Goal: Task Accomplishment & Management: Manage account settings

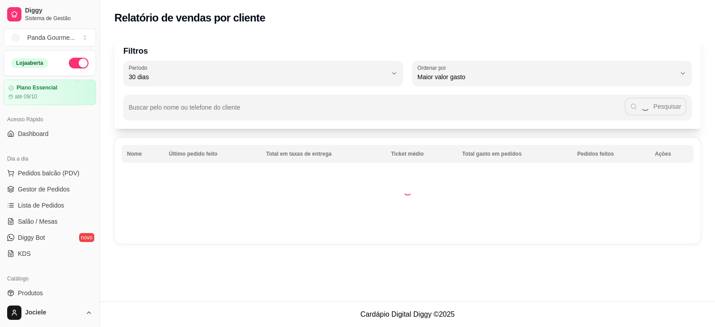
select select "30"
select select "HIGHEST_TOTAL_SPENT_WITH_ORDERS"
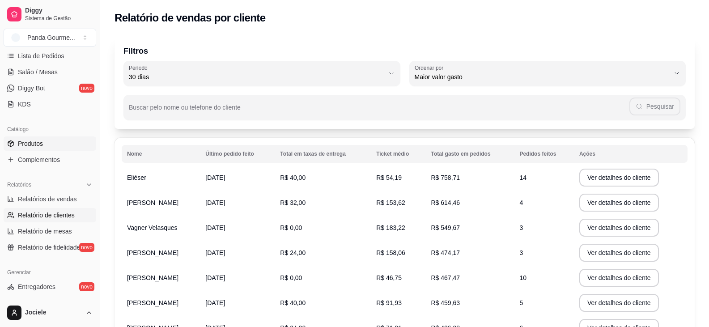
scroll to position [93, 0]
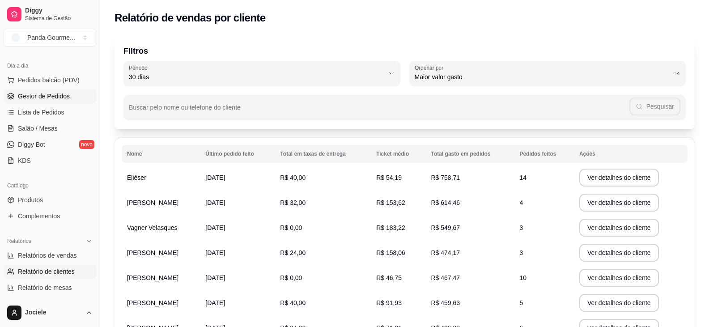
click at [42, 96] on span "Gestor de Pedidos" at bounding box center [44, 96] width 52 height 9
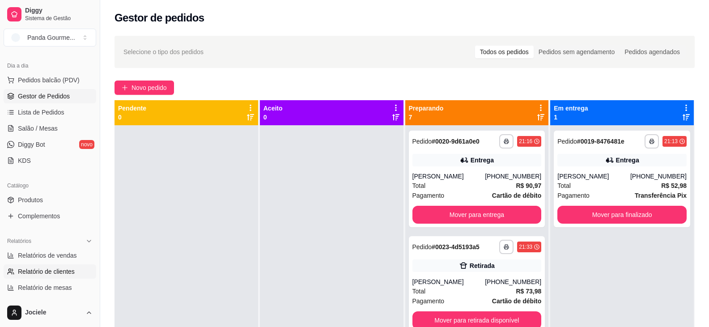
click at [61, 275] on span "Relatório de clientes" at bounding box center [46, 271] width 57 height 9
select select "30"
select select "HIGHEST_TOTAL_SPENT_WITH_ORDERS"
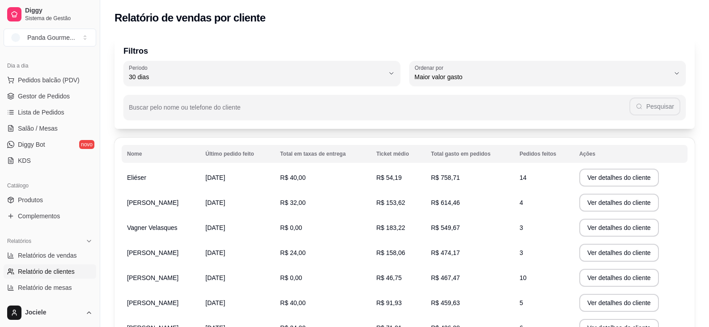
click at [527, 154] on th "Pedidos feitos" at bounding box center [544, 154] width 60 height 18
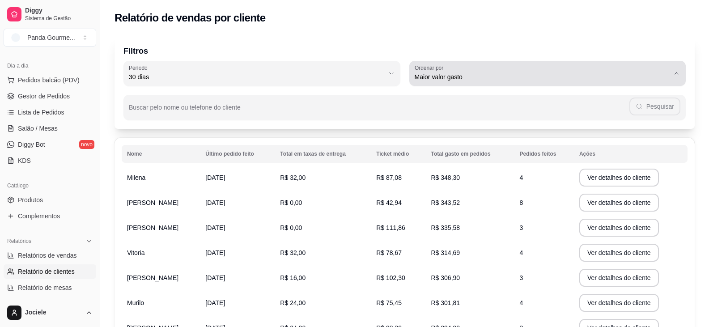
click at [464, 76] on span "Maior valor gasto" at bounding box center [541, 76] width 255 height 9
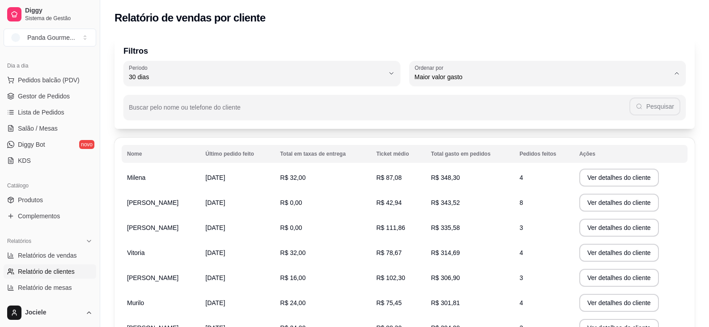
click at [468, 97] on span "Maior número de pedidos" at bounding box center [542, 98] width 243 height 8
type input "HIGHEST_ORDER_COUNT"
select select "HIGHEST_ORDER_COUNT"
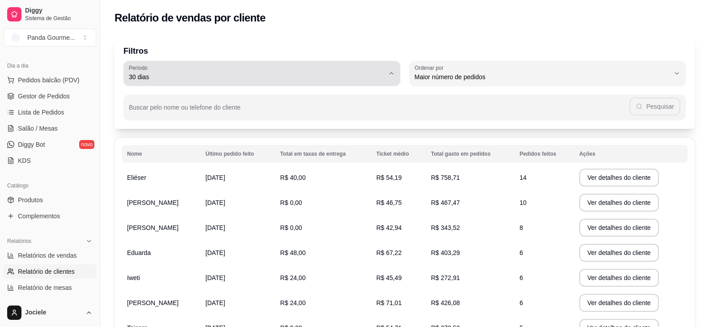
click at [386, 75] on button "Período 30 dias" at bounding box center [261, 73] width 277 height 25
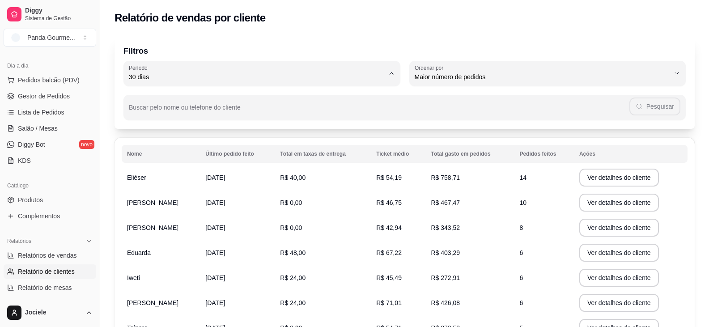
click at [148, 189] on span "60 dias" at bounding box center [257, 186] width 243 height 8
type input "60"
select select "60"
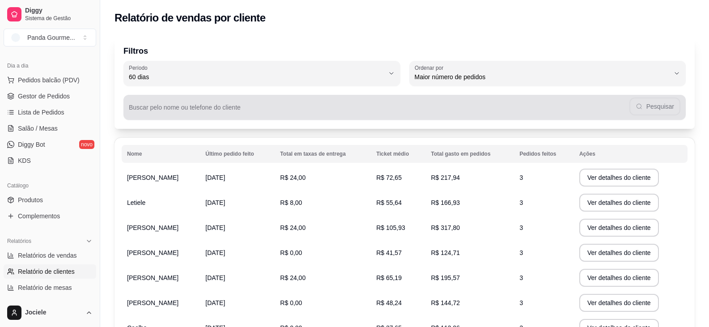
click at [178, 111] on input "Buscar pelo nome ou telefone do cliente" at bounding box center [379, 110] width 500 height 9
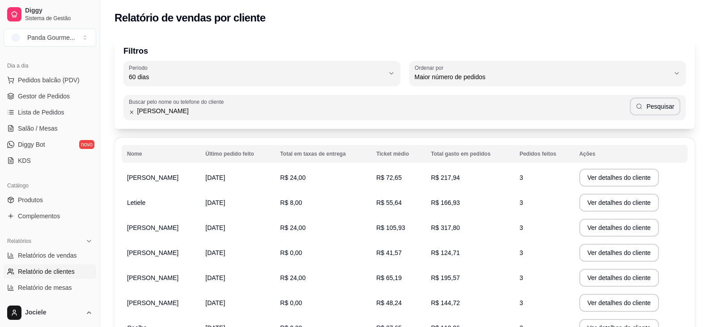
type input "[PERSON_NAME]"
click at [643, 106] on icon "button" at bounding box center [638, 106] width 7 height 7
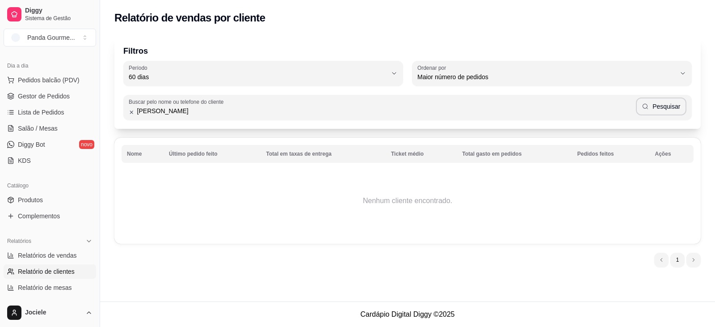
drag, startPoint x: 168, startPoint y: 113, endPoint x: 139, endPoint y: 116, distance: 29.6
click at [139, 116] on div "[PERSON_NAME]" at bounding box center [408, 107] width 558 height 18
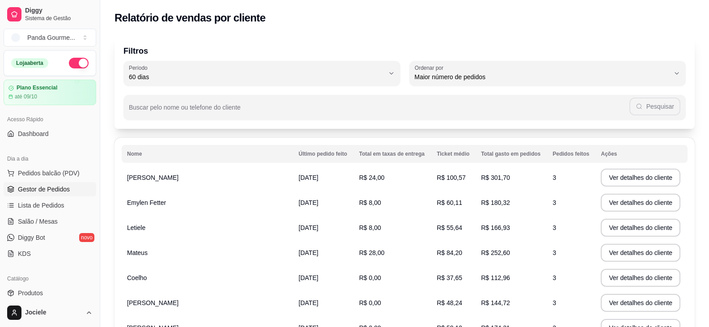
click at [41, 185] on span "Gestor de Pedidos" at bounding box center [44, 189] width 52 height 9
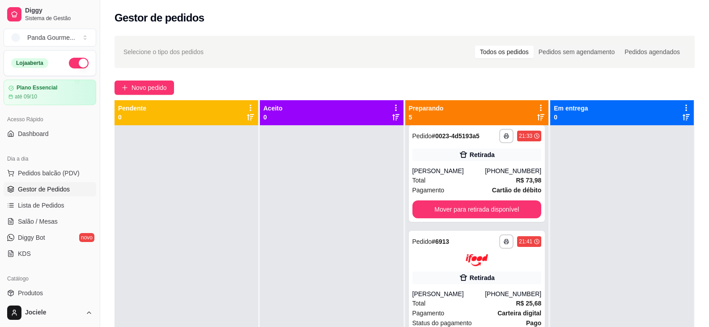
scroll to position [4, 0]
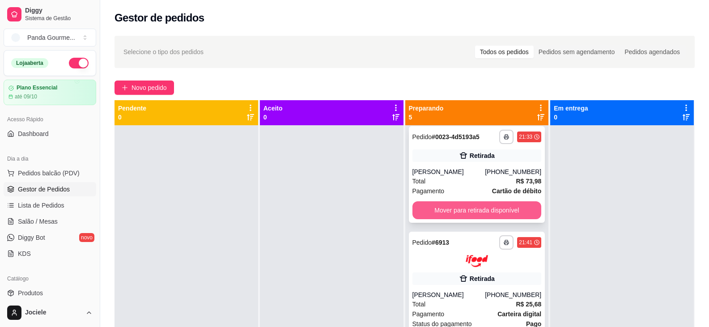
click at [451, 210] on button "Mover para retirada disponível" at bounding box center [476, 210] width 129 height 18
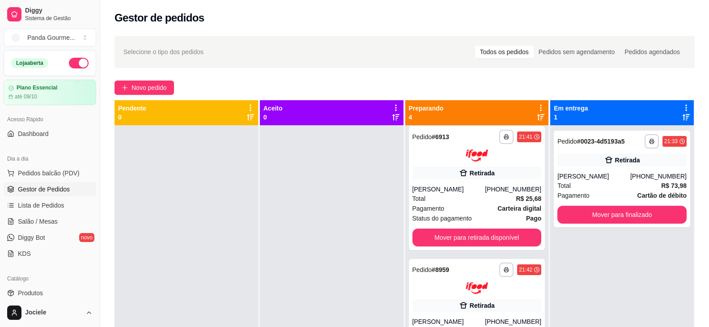
scroll to position [0, 0]
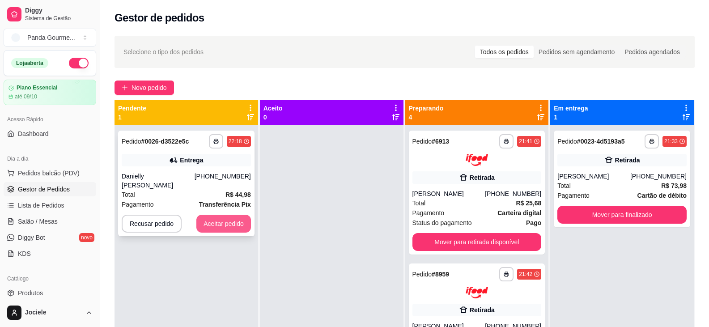
click at [223, 222] on button "Aceitar pedido" at bounding box center [223, 224] width 55 height 18
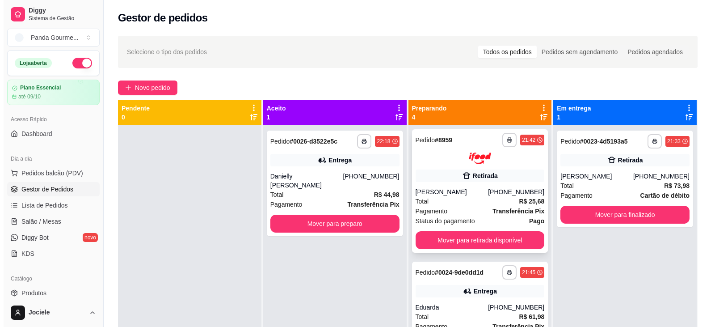
scroll to position [167, 0]
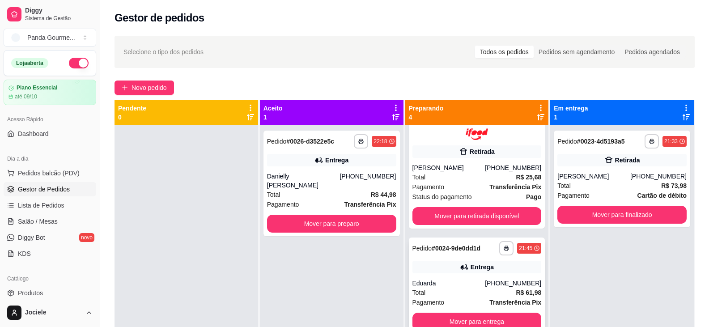
click at [454, 278] on div "**********" at bounding box center [477, 285] width 136 height 97
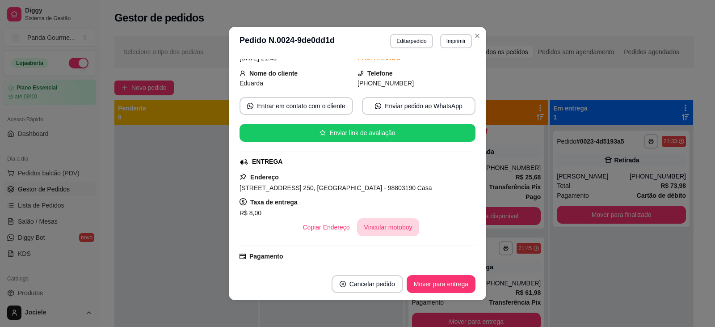
scroll to position [178, 0]
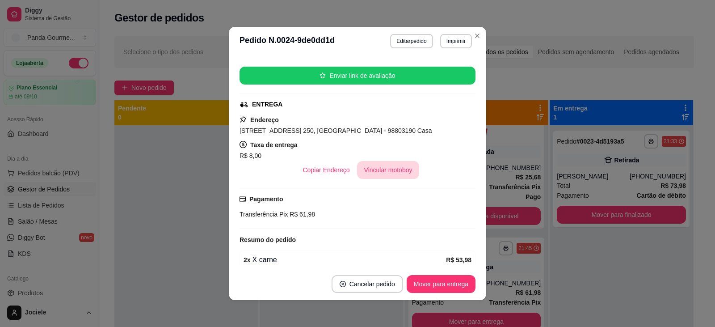
click at [368, 161] on button "Vincular motoboy" at bounding box center [388, 170] width 63 height 18
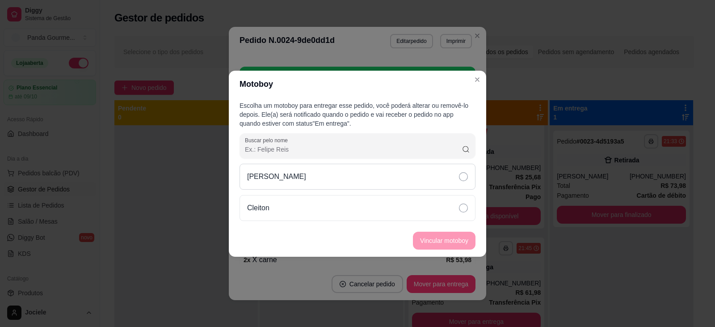
click at [463, 175] on icon at bounding box center [463, 176] width 9 height 9
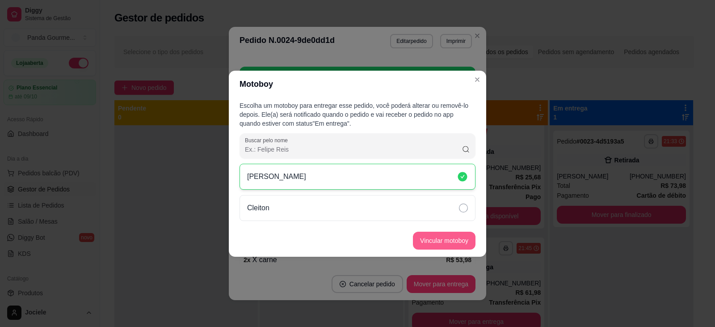
click at [450, 239] on button "Vincular motoboy" at bounding box center [444, 241] width 63 height 18
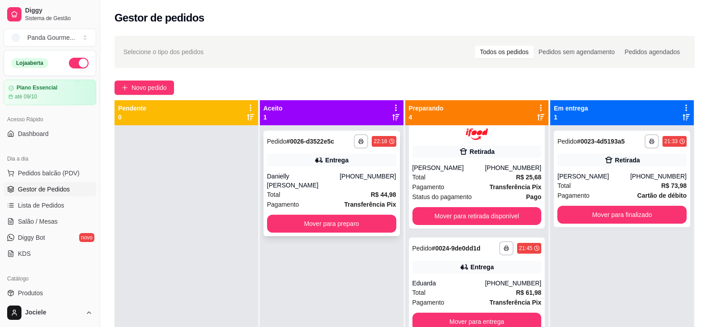
click at [350, 190] on div "Total R$ 44,98" at bounding box center [331, 195] width 129 height 10
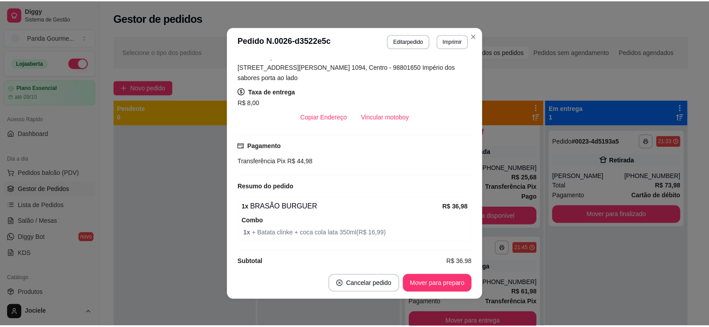
scroll to position [223, 0]
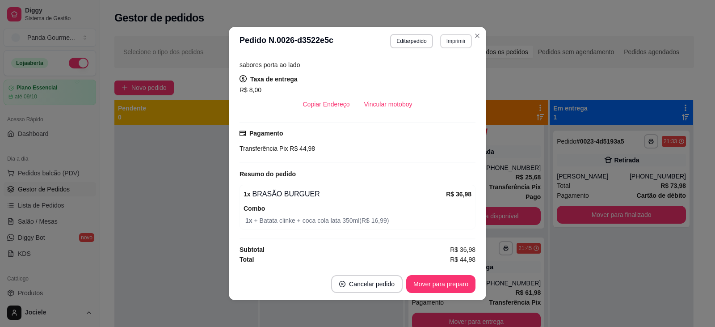
click at [445, 41] on button "Imprimir" at bounding box center [456, 41] width 32 height 14
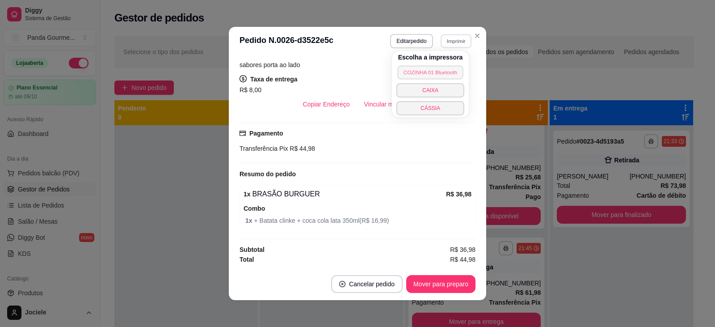
click at [430, 73] on button "COZINHA 01 Bluetooth" at bounding box center [430, 72] width 66 height 14
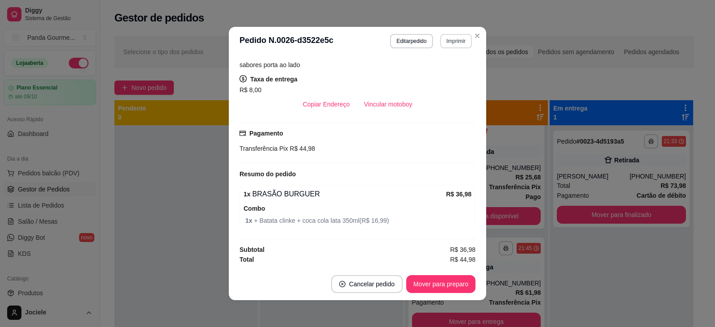
click at [447, 42] on button "Imprimir" at bounding box center [456, 41] width 32 height 14
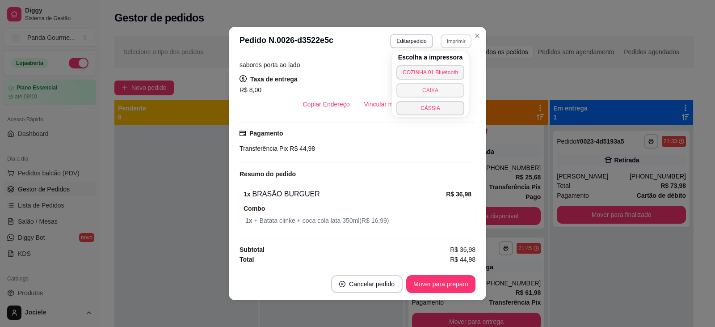
click at [438, 91] on button "CAIXA" at bounding box center [431, 90] width 68 height 14
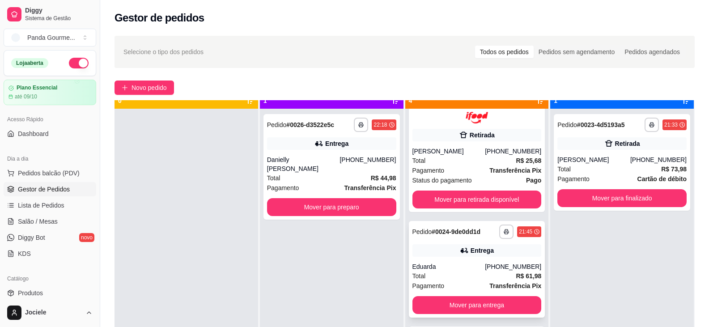
scroll to position [25, 0]
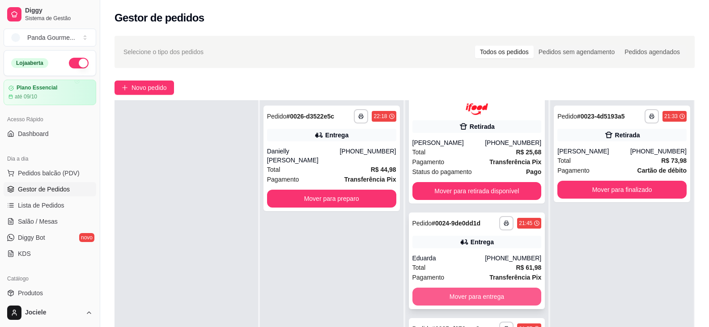
click at [457, 298] on button "Mover para entrega" at bounding box center [476, 296] width 129 height 18
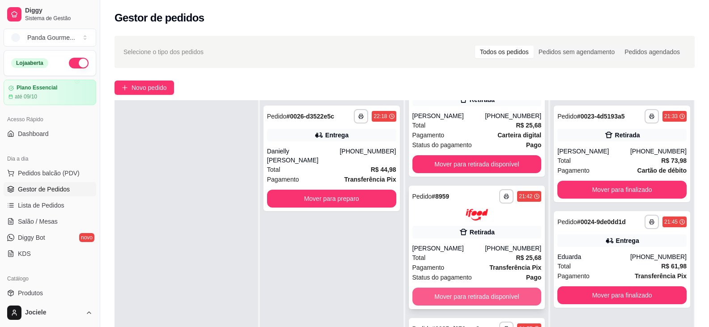
scroll to position [62, 0]
click at [473, 296] on button "Mover para retirada disponível" at bounding box center [476, 296] width 129 height 18
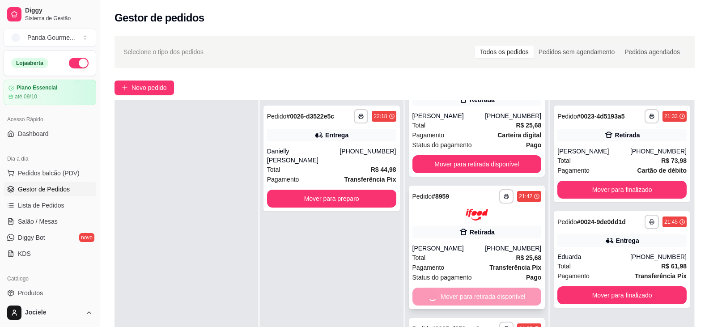
scroll to position [0, 0]
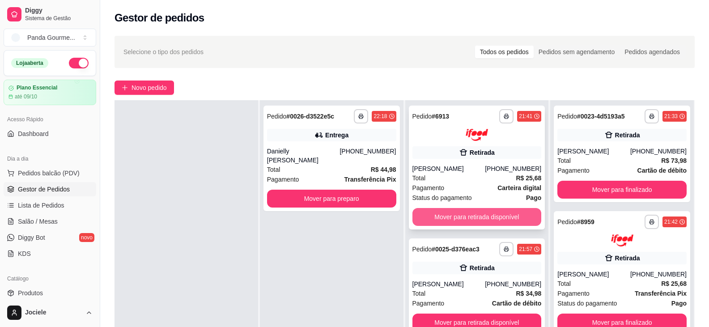
click at [461, 216] on button "Mover para retirada disponível" at bounding box center [476, 217] width 129 height 18
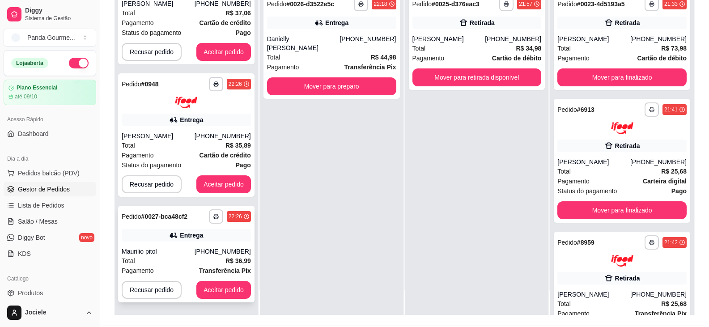
scroll to position [134, 0]
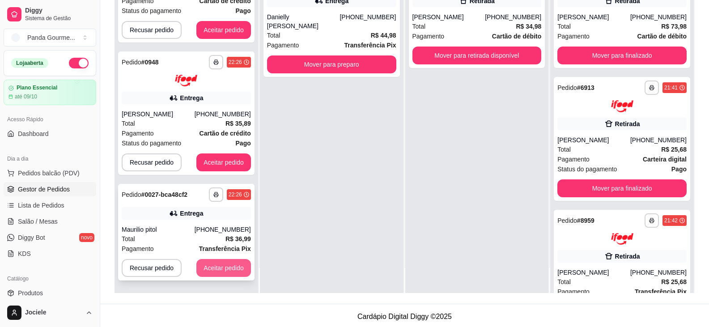
click at [224, 272] on button "Aceitar pedido" at bounding box center [223, 268] width 55 height 18
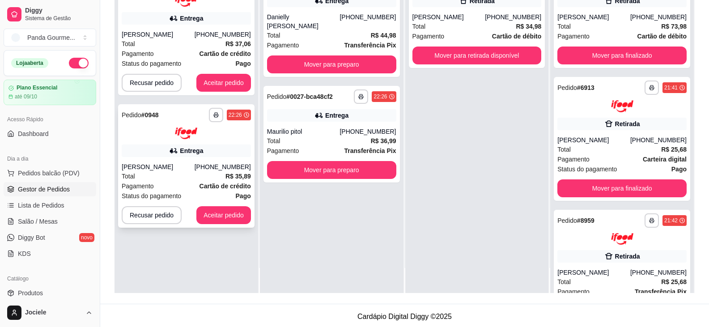
scroll to position [0, 0]
click at [302, 58] on button "Mover para preparo" at bounding box center [331, 64] width 125 height 17
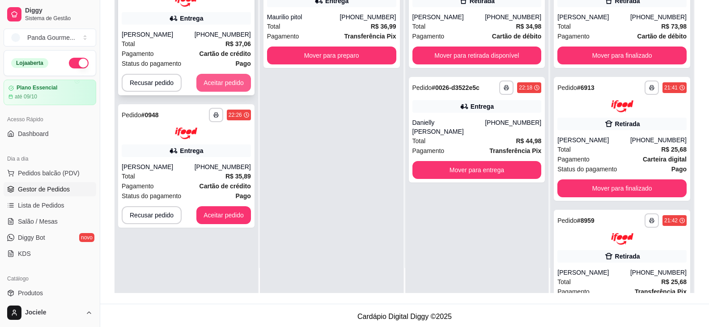
click at [235, 85] on button "Aceitar pedido" at bounding box center [223, 83] width 55 height 18
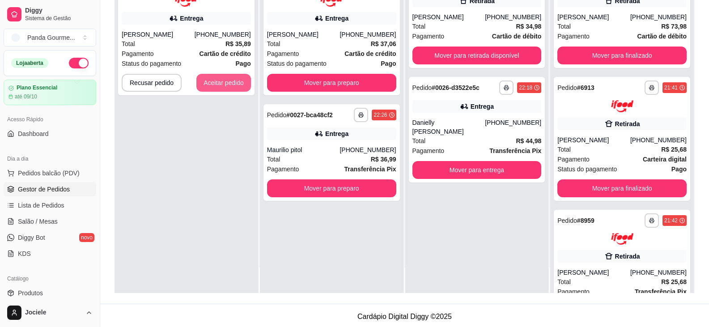
click at [235, 85] on button "Aceitar pedido" at bounding box center [223, 83] width 55 height 18
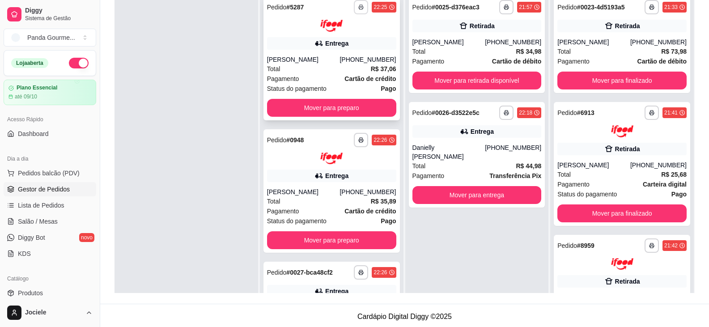
click at [358, 6] on icon "button" at bounding box center [360, 6] width 5 height 5
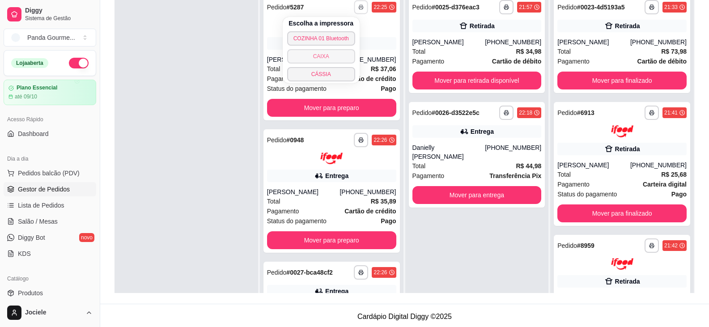
click at [342, 56] on button "CAIXA" at bounding box center [321, 56] width 68 height 14
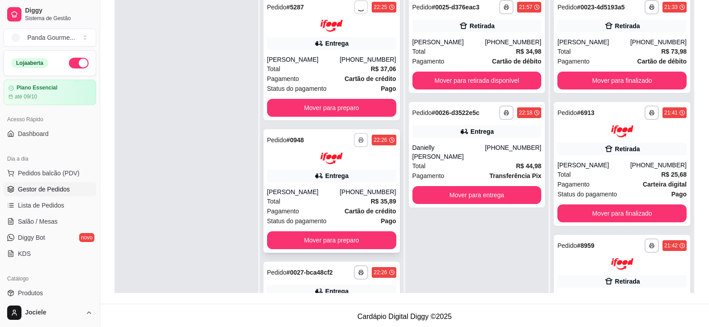
click at [358, 143] on icon "button" at bounding box center [360, 139] width 5 height 5
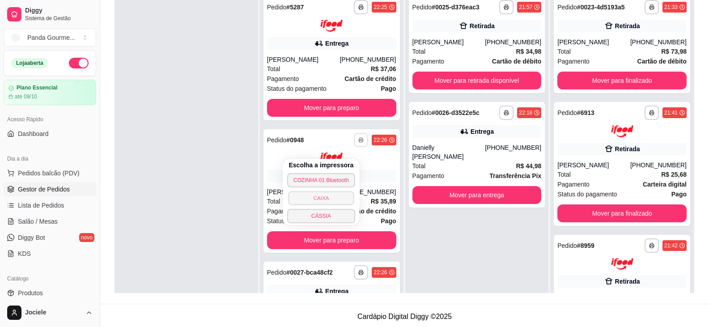
click at [331, 193] on button "CAIXA" at bounding box center [321, 198] width 66 height 14
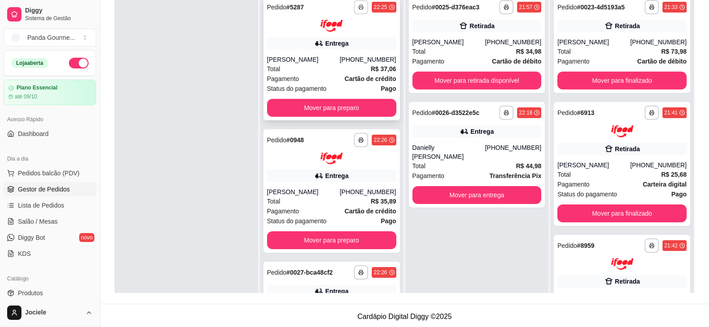
click at [354, 10] on button "button" at bounding box center [361, 7] width 14 height 14
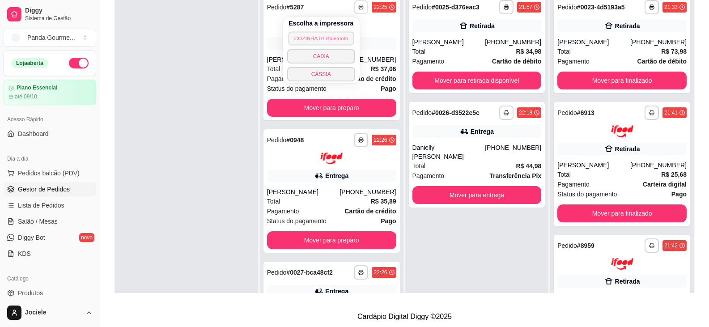
click at [321, 36] on button "COZINHA 01 Bluetooth" at bounding box center [321, 38] width 66 height 14
click at [358, 143] on icon "button" at bounding box center [360, 139] width 5 height 5
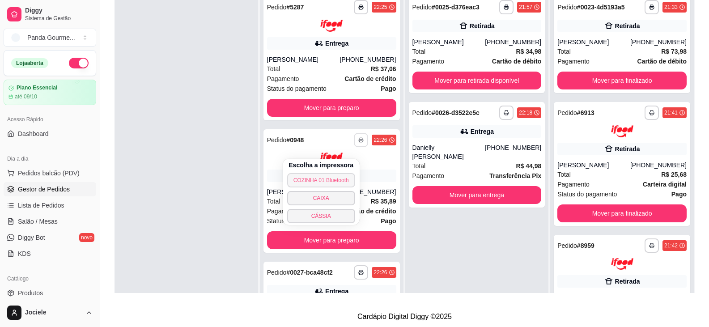
click at [338, 182] on button "COZINHA 01 Bluetooth" at bounding box center [321, 180] width 68 height 14
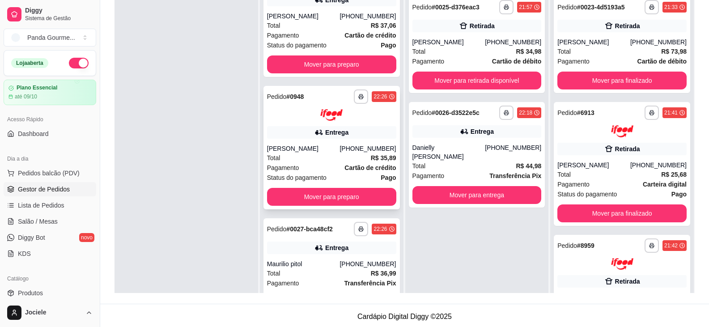
scroll to position [62, 0]
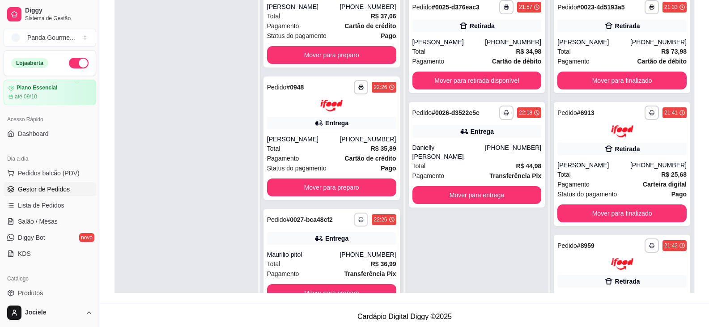
click at [359, 218] on icon "button" at bounding box center [361, 219] width 5 height 5
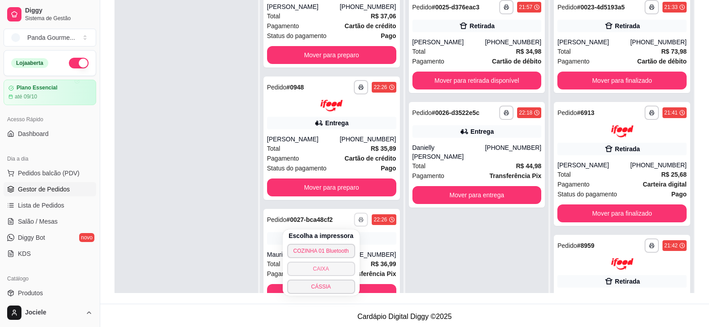
click at [330, 267] on button "CAIXA" at bounding box center [321, 269] width 68 height 14
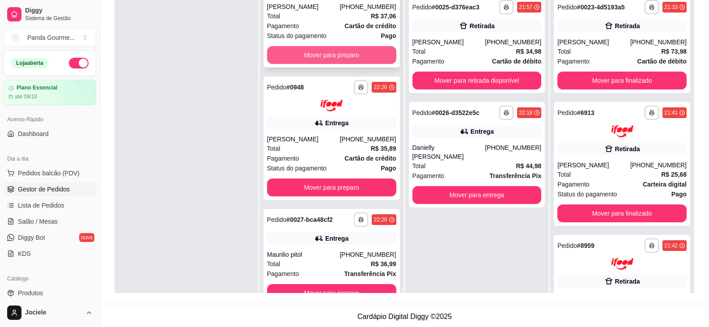
click at [366, 54] on button "Mover para preparo" at bounding box center [331, 55] width 129 height 18
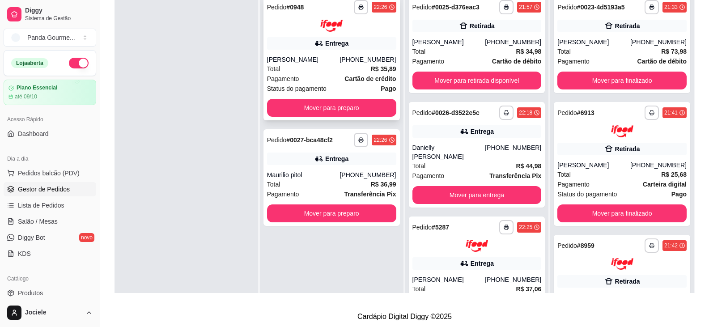
scroll to position [0, 0]
click at [321, 107] on button "Mover para preparo" at bounding box center [331, 108] width 129 height 18
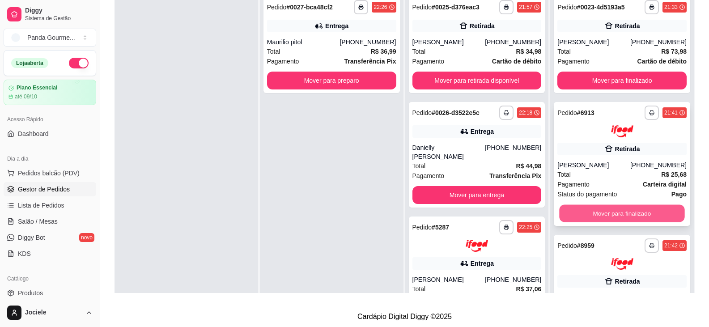
click at [599, 213] on button "Mover para finalizado" at bounding box center [621, 212] width 125 height 17
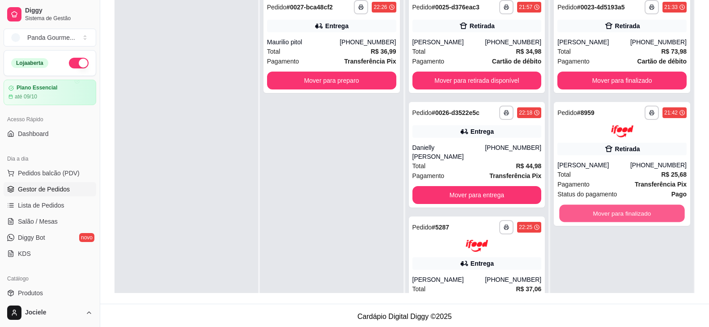
click at [599, 213] on button "Mover para finalizado" at bounding box center [621, 212] width 125 height 17
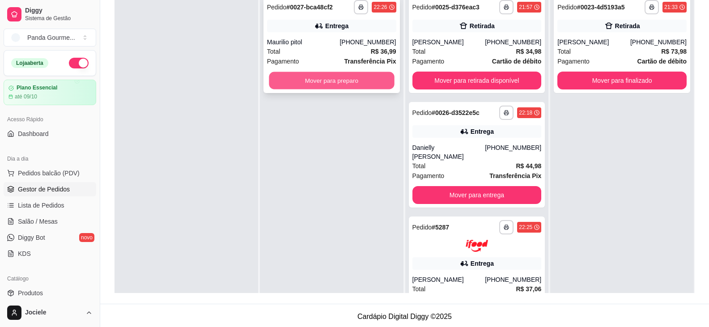
click at [319, 78] on button "Mover para preparo" at bounding box center [331, 80] width 125 height 17
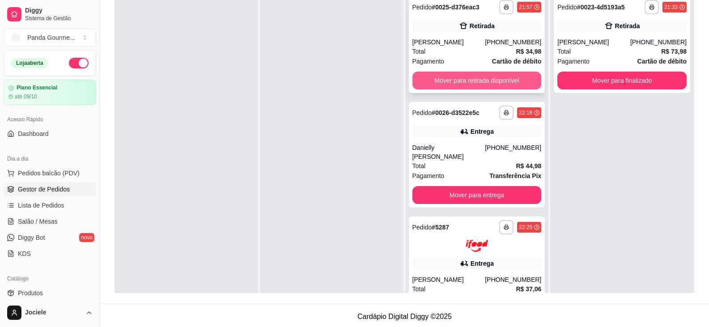
click at [459, 73] on button "Mover para retirada disponível" at bounding box center [476, 81] width 129 height 18
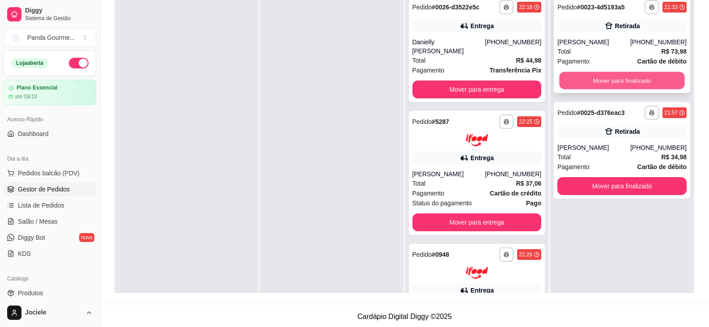
click at [596, 80] on button "Mover para finalizado" at bounding box center [621, 80] width 125 height 17
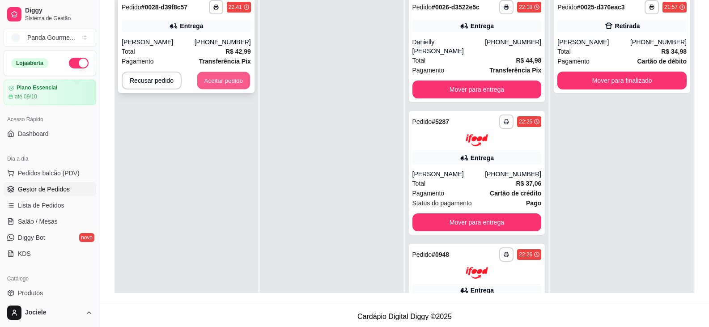
click at [215, 81] on button "Aceitar pedido" at bounding box center [223, 80] width 53 height 17
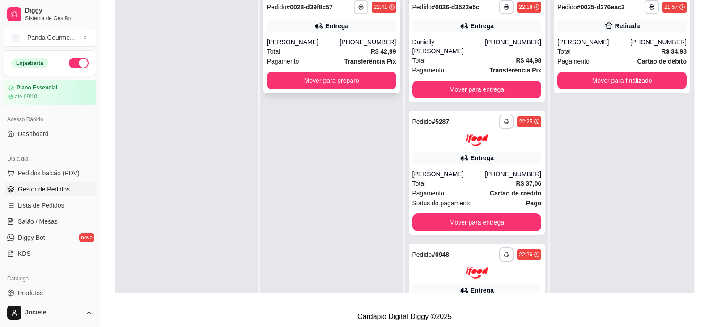
click at [357, 3] on button "button" at bounding box center [361, 7] width 14 height 14
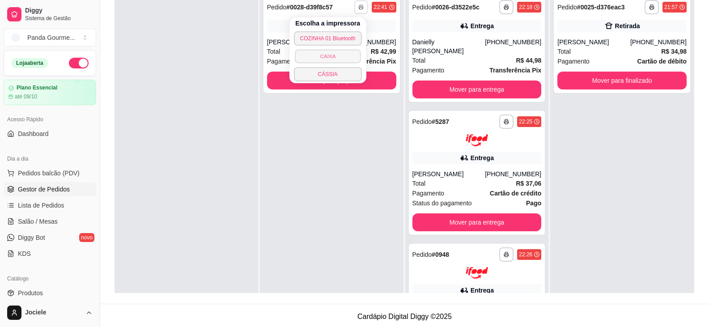
click at [331, 55] on button "CAIXA" at bounding box center [328, 56] width 66 height 14
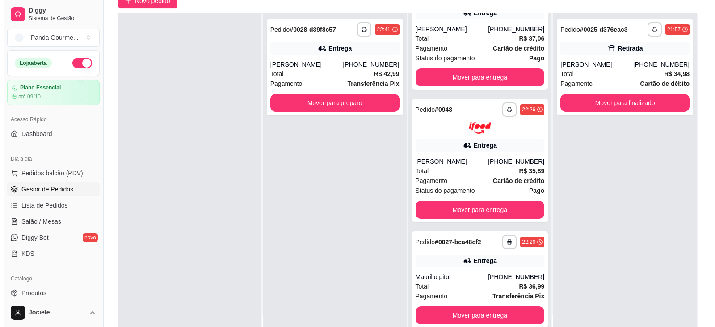
scroll to position [134, 0]
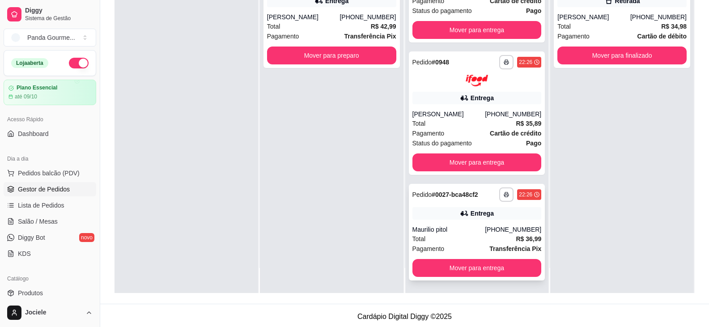
click at [452, 223] on div "**********" at bounding box center [477, 232] width 136 height 97
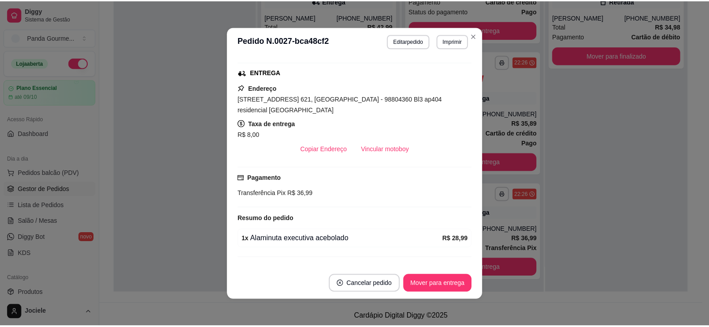
scroll to position [197, 0]
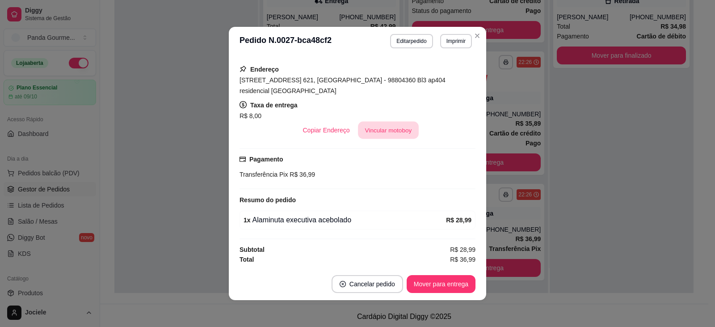
click at [376, 131] on button "Vincular motoboy" at bounding box center [388, 130] width 61 height 17
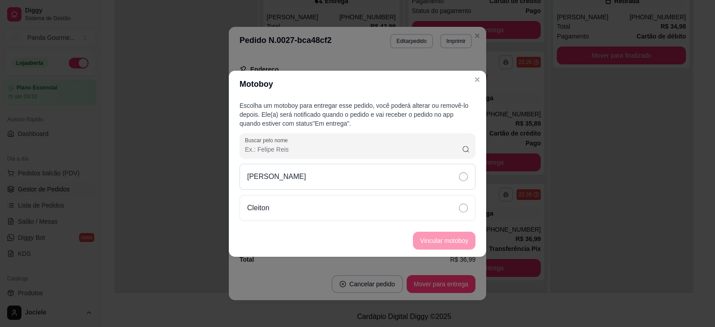
click at [463, 173] on icon at bounding box center [463, 176] width 9 height 9
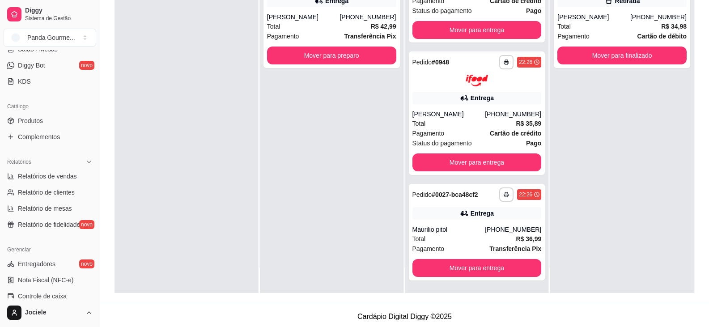
scroll to position [179, 0]
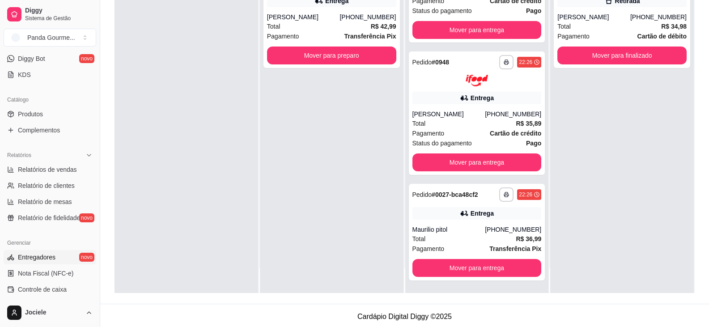
click at [42, 258] on span "Entregadores" at bounding box center [37, 257] width 38 height 9
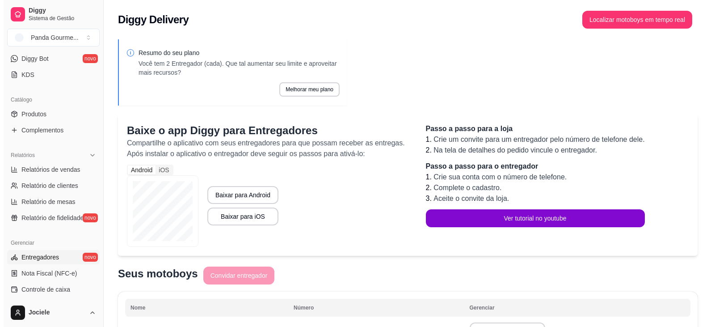
scroll to position [86, 0]
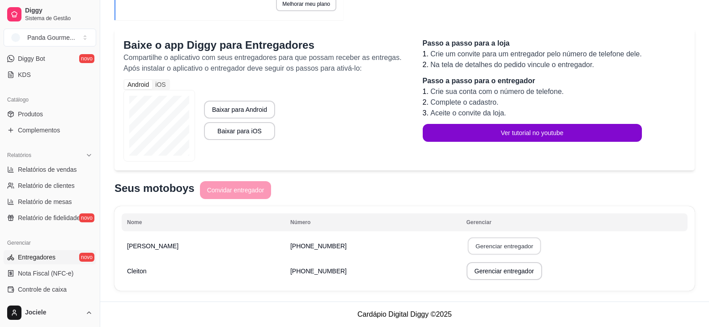
click at [495, 246] on button "Gerenciar entregador" at bounding box center [503, 245] width 73 height 17
select select "30"
click at [484, 270] on button "Gerenciar entregador" at bounding box center [504, 271] width 76 height 18
select select "30"
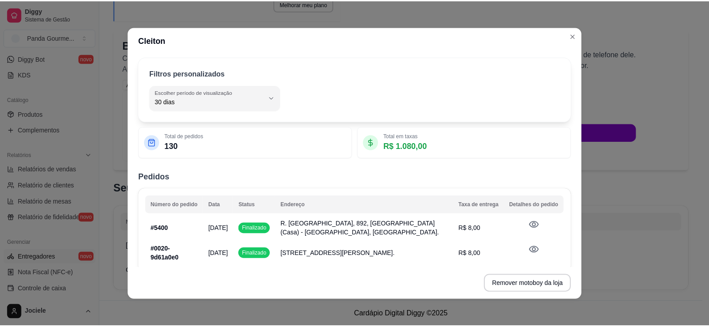
scroll to position [45, 0]
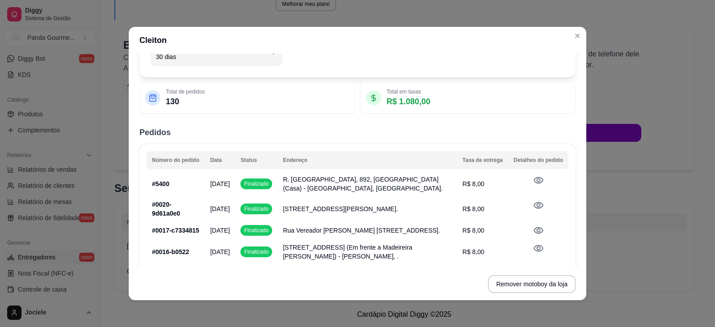
click at [401, 183] on span "R. [GEOGRAPHIC_DATA], 892, [GEOGRAPHIC_DATA] (Casa) - [GEOGRAPHIC_DATA], [GEOGR…" at bounding box center [363, 184] width 160 height 16
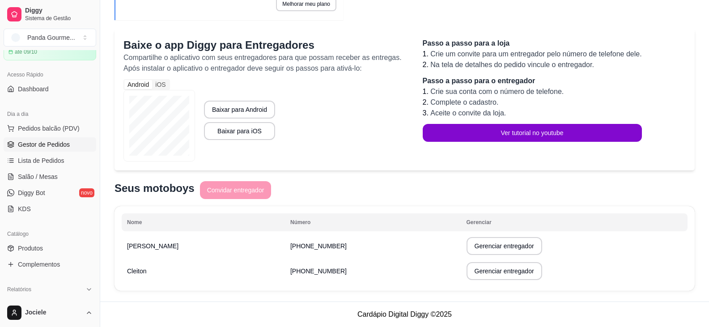
click at [60, 143] on span "Gestor de Pedidos" at bounding box center [44, 144] width 52 height 9
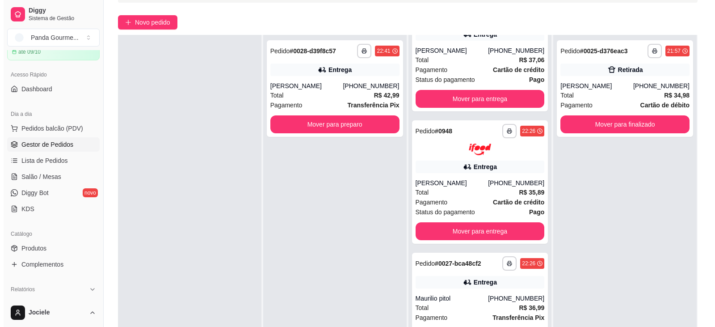
scroll to position [136, 0]
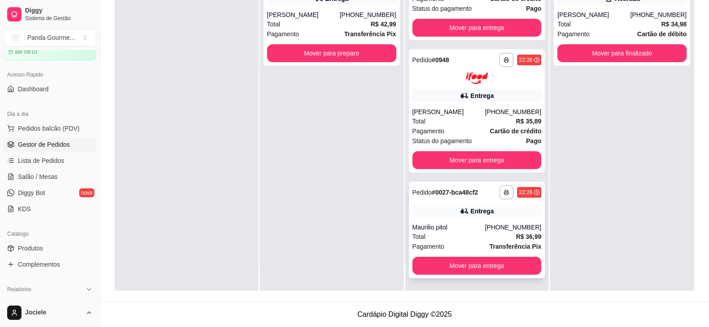
click at [447, 195] on strong "# 0027-bca48cf2" at bounding box center [454, 192] width 47 height 7
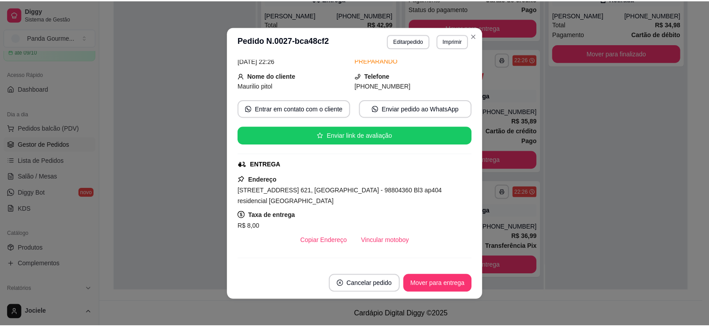
scroll to position [134, 0]
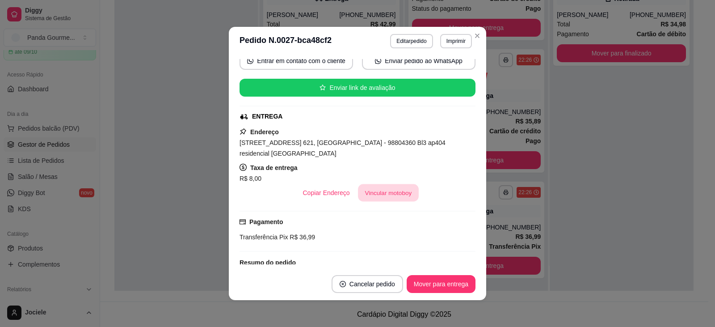
click at [387, 190] on button "Vincular motoboy" at bounding box center [388, 192] width 61 height 17
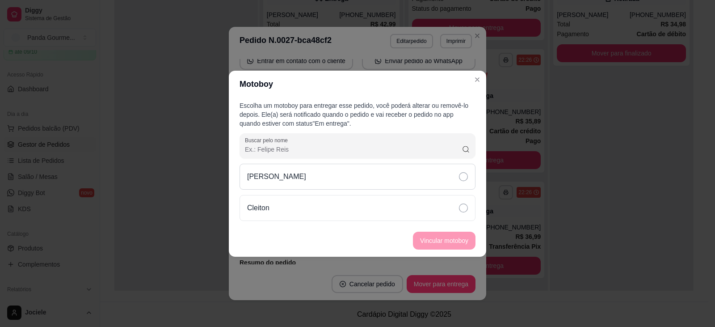
click at [461, 174] on icon at bounding box center [463, 176] width 9 height 9
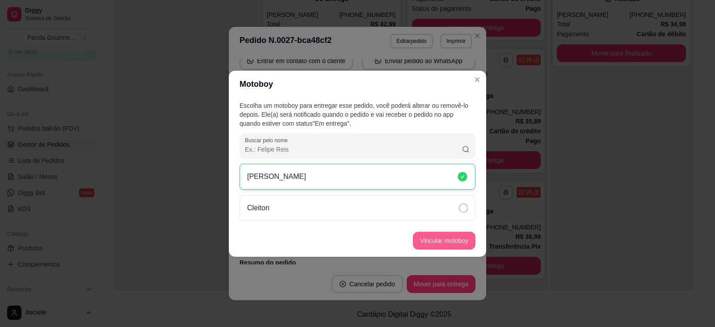
click at [446, 244] on button "Vincular motoboy" at bounding box center [444, 241] width 63 height 18
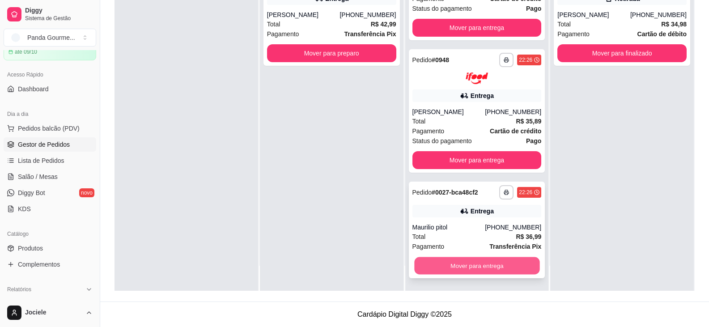
click at [461, 265] on button "Mover para entrega" at bounding box center [476, 265] width 125 height 17
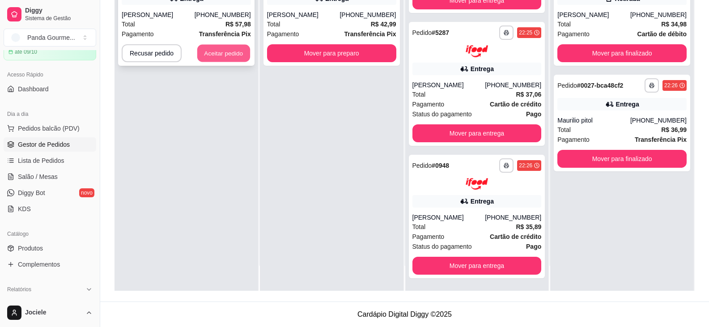
click at [229, 51] on button "Aceitar pedido" at bounding box center [223, 53] width 53 height 17
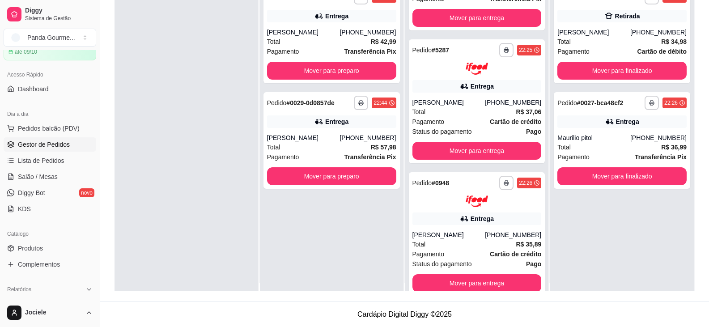
scroll to position [0, 0]
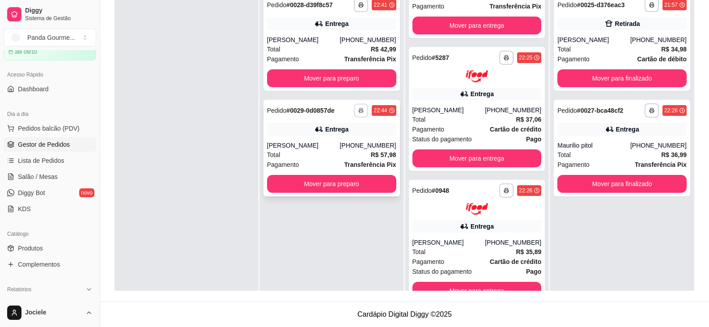
click at [359, 110] on icon "button" at bounding box center [361, 111] width 4 height 2
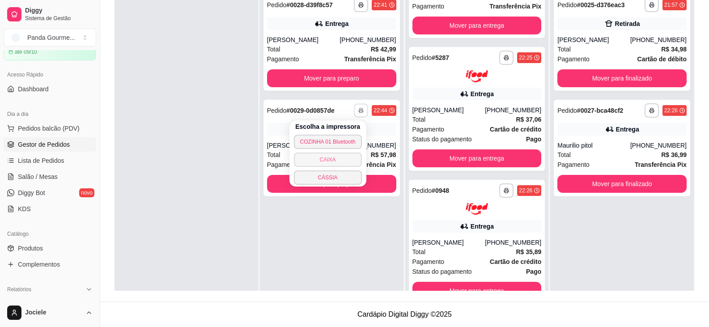
click at [324, 163] on button "CAIXA" at bounding box center [328, 159] width 68 height 14
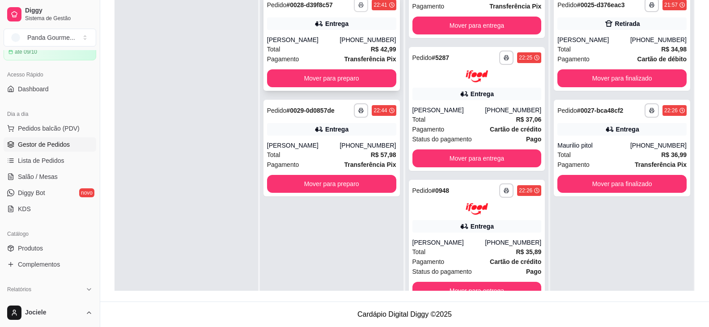
click at [358, 9] on button "button" at bounding box center [361, 5] width 14 height 14
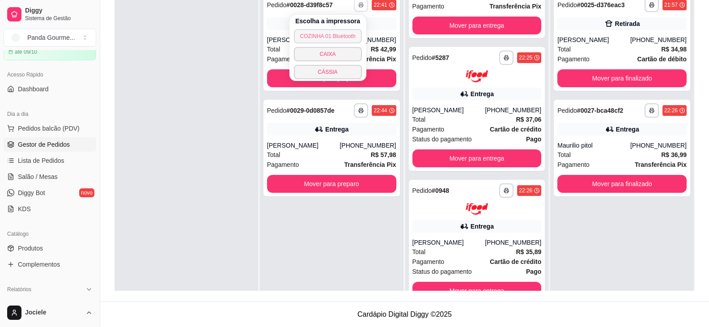
click at [336, 34] on button "COZINHA 01 Bluetooth" at bounding box center [328, 36] width 68 height 14
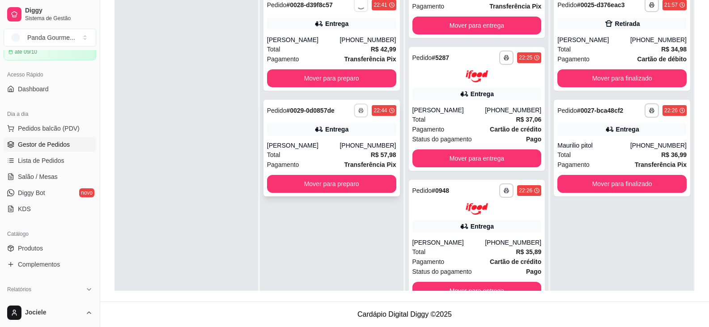
click at [362, 106] on button "button" at bounding box center [361, 110] width 14 height 14
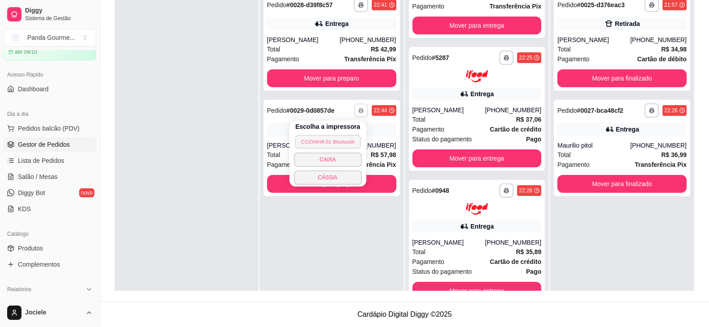
click at [332, 140] on button "COZINHA 01 Bluetooth" at bounding box center [328, 142] width 66 height 14
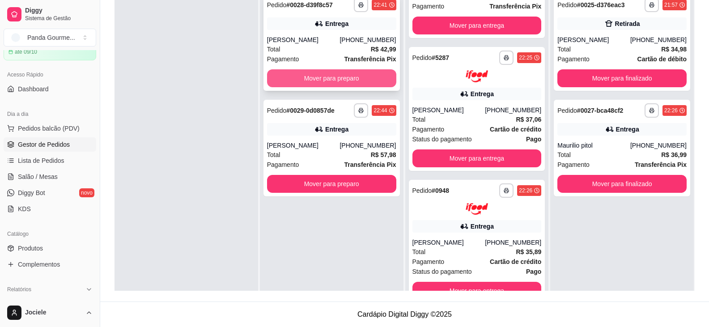
click at [322, 82] on button "Mover para preparo" at bounding box center [331, 78] width 129 height 18
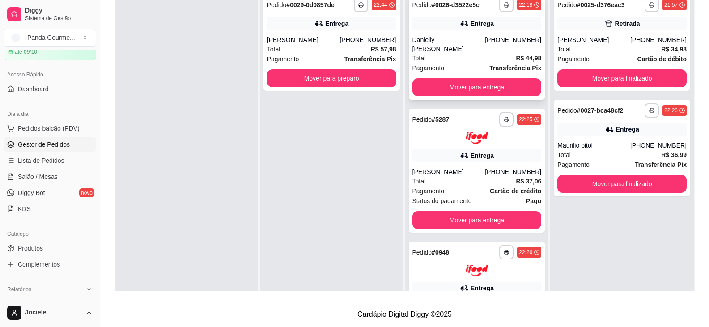
click at [464, 35] on div "Danielly [PERSON_NAME]" at bounding box center [448, 44] width 73 height 18
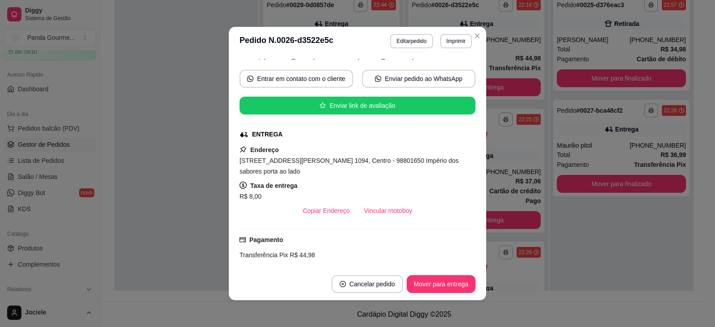
scroll to position [134, 0]
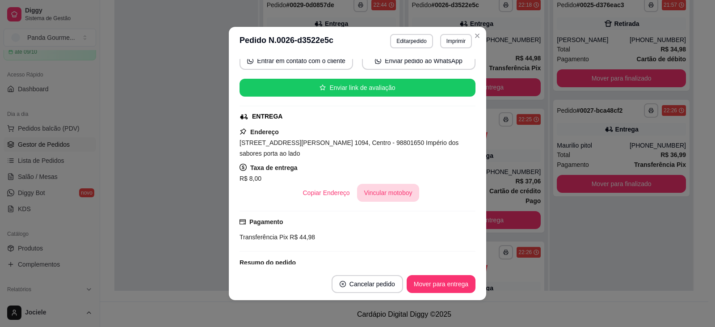
click at [379, 193] on button "Vincular motoboy" at bounding box center [388, 193] width 63 height 18
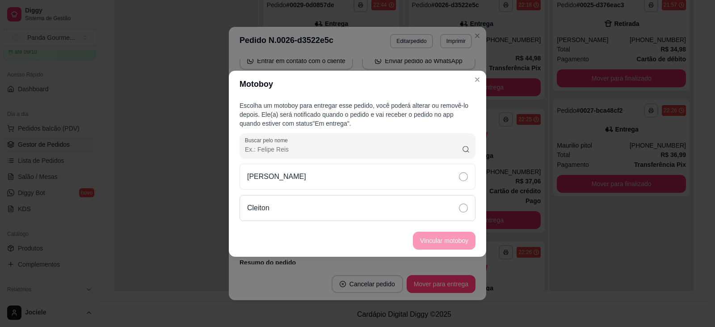
click at [463, 208] on icon at bounding box center [463, 207] width 9 height 9
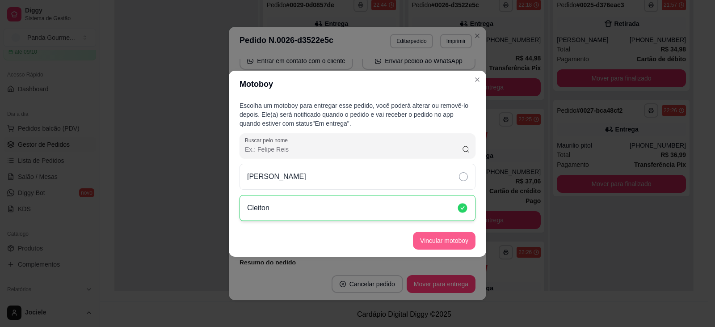
click at [447, 245] on button "Vincular motoboy" at bounding box center [444, 241] width 63 height 18
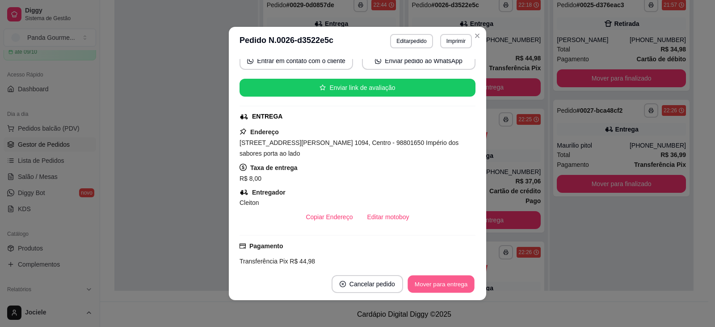
click at [444, 283] on button "Mover para entrega" at bounding box center [441, 283] width 67 height 17
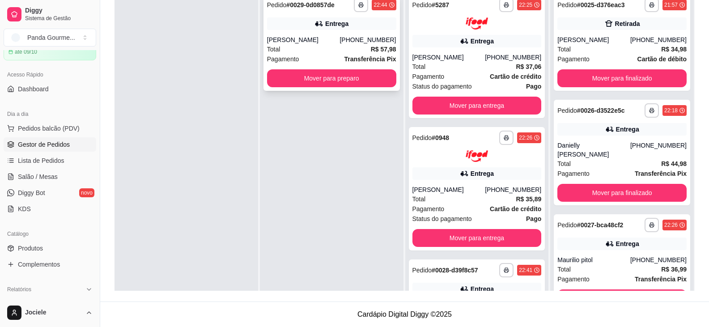
click at [315, 88] on div "**********" at bounding box center [331, 42] width 136 height 97
click at [467, 55] on div "[PERSON_NAME]" at bounding box center [448, 57] width 73 height 9
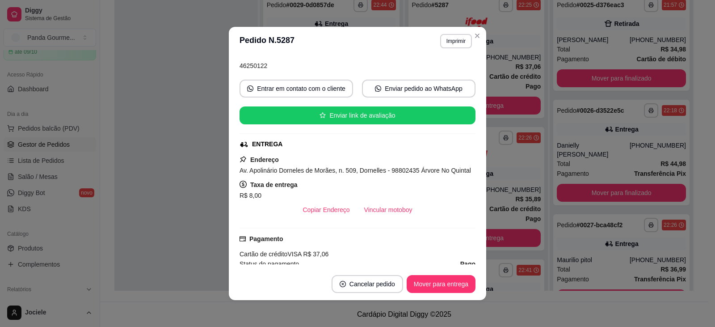
scroll to position [89, 0]
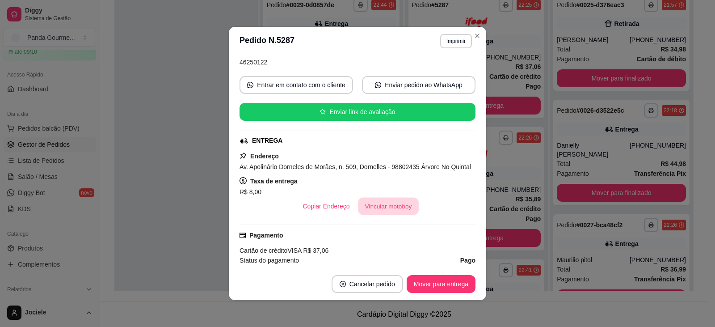
click at [402, 215] on button "Vincular motoboy" at bounding box center [388, 206] width 61 height 17
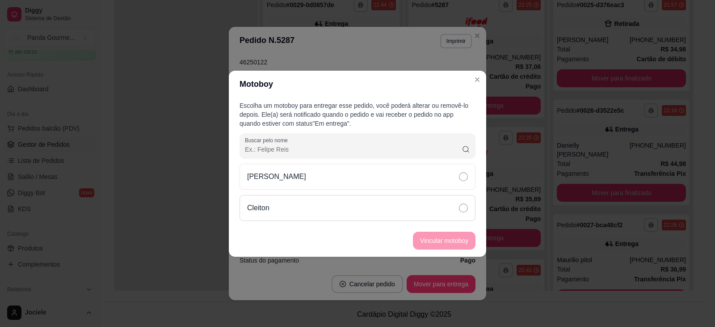
click at [464, 208] on icon at bounding box center [463, 207] width 9 height 9
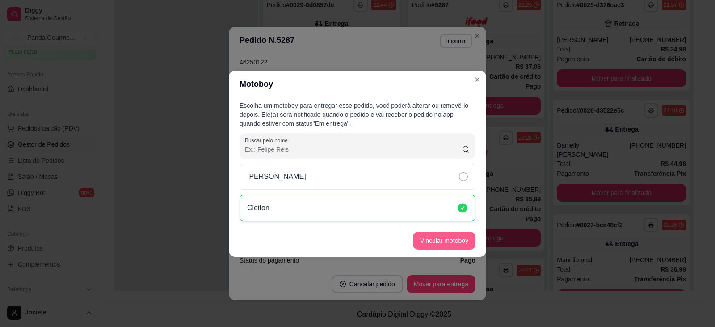
click at [452, 240] on button "Vincular motoboy" at bounding box center [444, 241] width 63 height 18
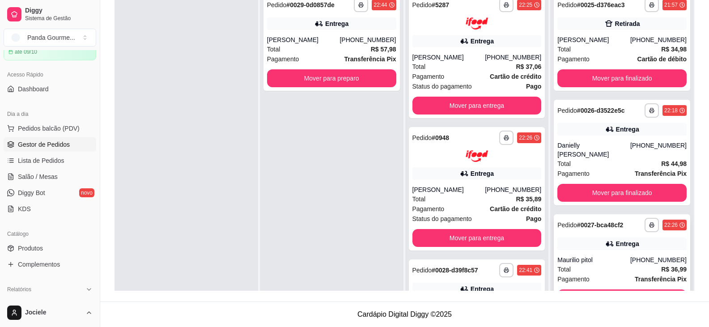
click at [642, 237] on div "Entrega" at bounding box center [621, 243] width 129 height 13
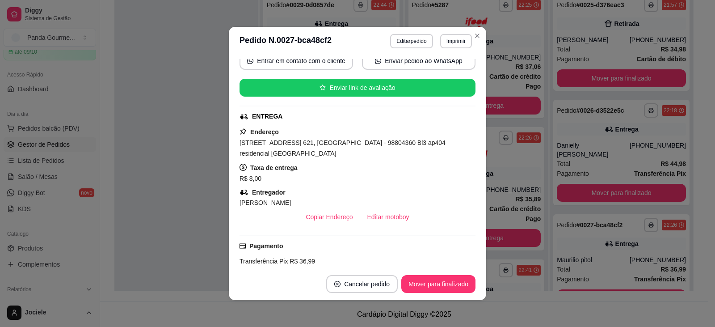
scroll to position [178, 0]
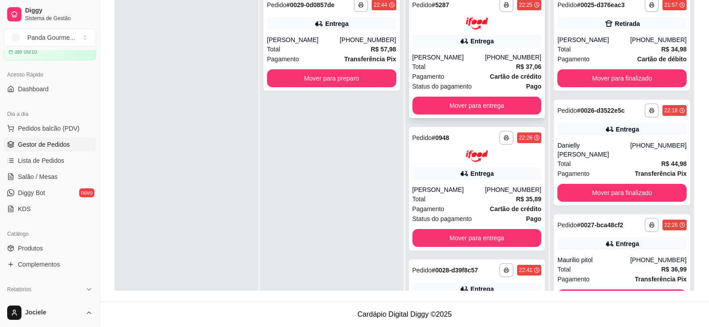
click at [470, 62] on div "[PERSON_NAME]" at bounding box center [448, 57] width 73 height 9
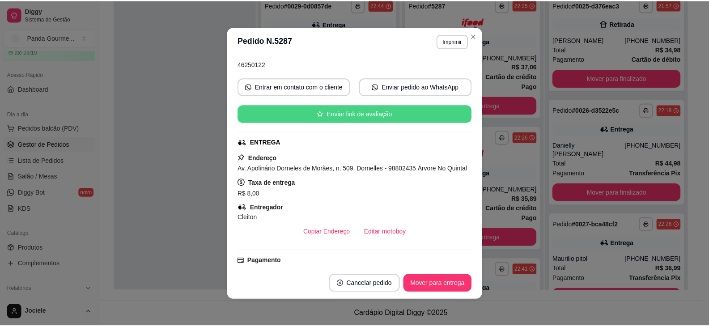
scroll to position [89, 0]
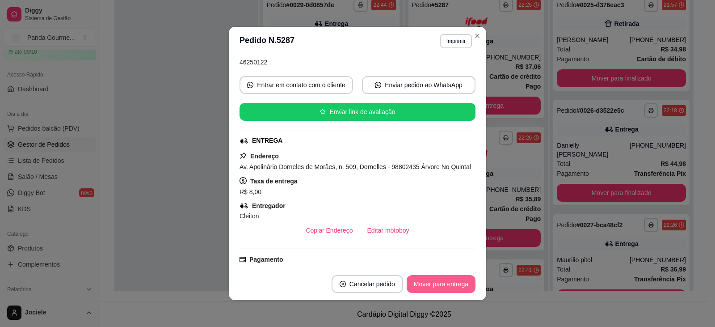
click at [428, 282] on button "Mover para entrega" at bounding box center [441, 284] width 69 height 18
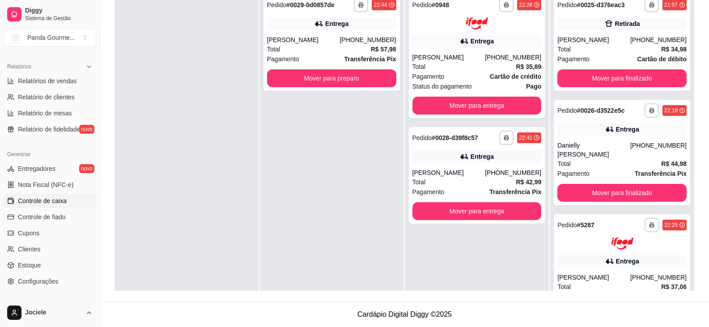
scroll to position [268, 0]
click at [55, 171] on link "Entregadores novo" at bounding box center [50, 168] width 93 height 14
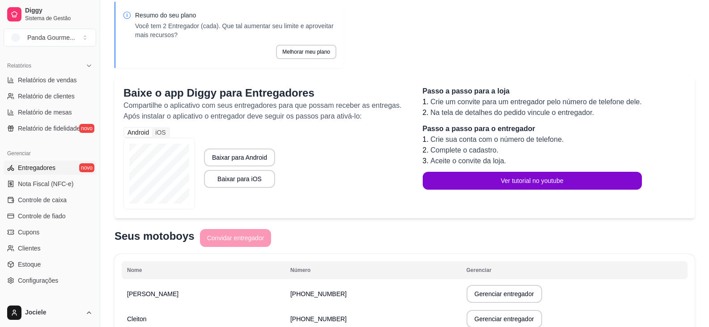
scroll to position [86, 0]
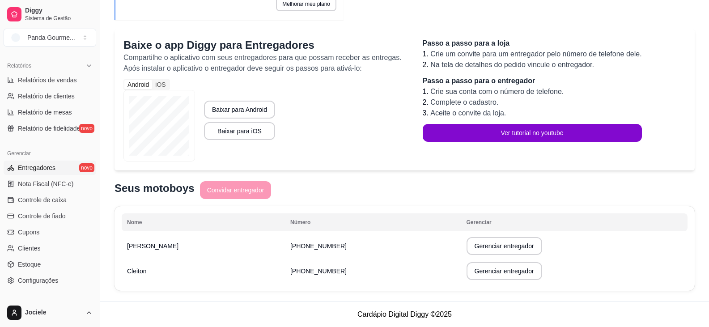
click at [314, 254] on td "[PHONE_NUMBER]" at bounding box center [373, 245] width 176 height 25
click at [483, 245] on button "Gerenciar entregador" at bounding box center [504, 246] width 76 height 18
select select "30"
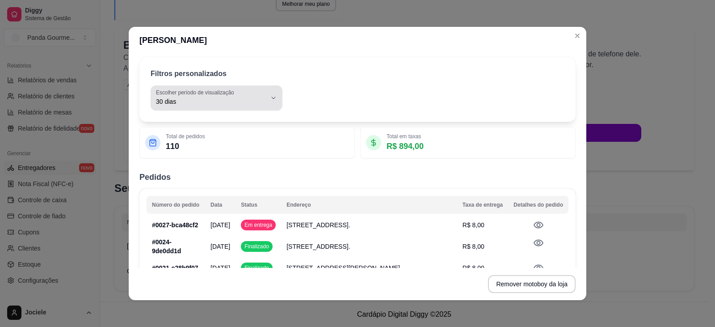
click at [191, 101] on span "30 dias" at bounding box center [211, 101] width 110 height 9
click at [179, 123] on span "Hoje" at bounding box center [208, 123] width 102 height 8
type input "0"
select select "0"
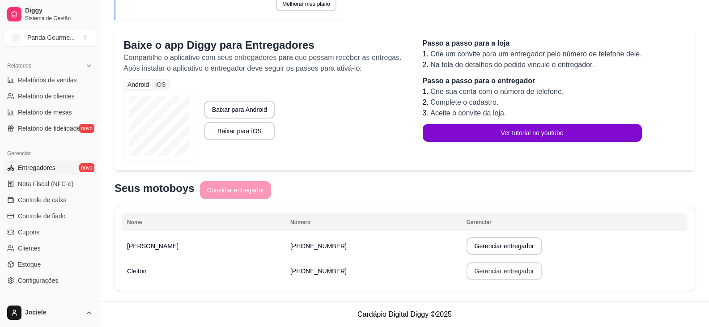
click at [466, 267] on button "Gerenciar entregador" at bounding box center [504, 271] width 76 height 18
select select "30"
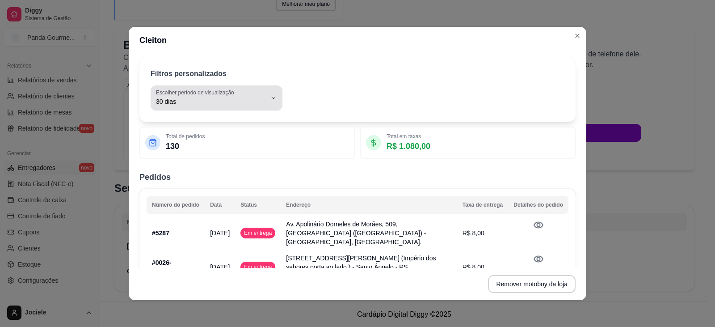
click at [206, 98] on span "30 dias" at bounding box center [211, 101] width 110 height 9
click at [178, 123] on span "Hoje" at bounding box center [208, 123] width 102 height 8
type input "0"
select select "0"
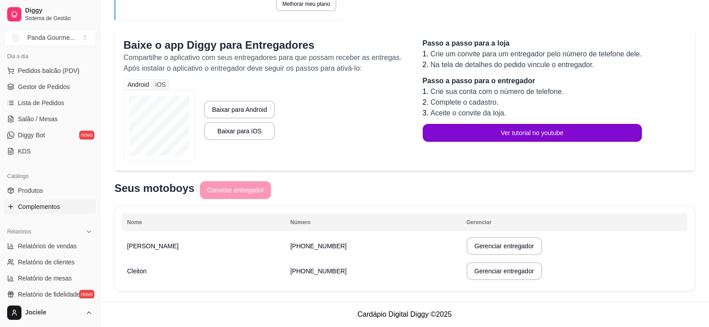
scroll to position [45, 0]
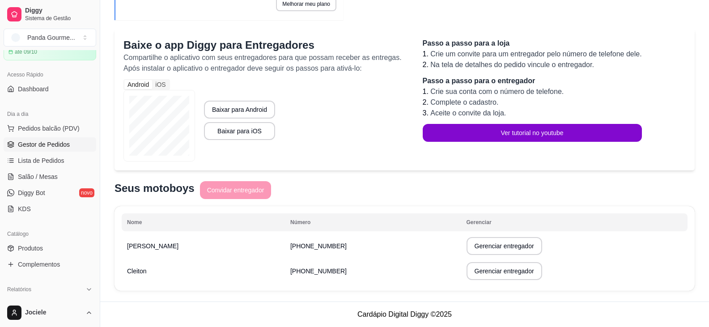
click at [49, 144] on span "Gestor de Pedidos" at bounding box center [44, 144] width 52 height 9
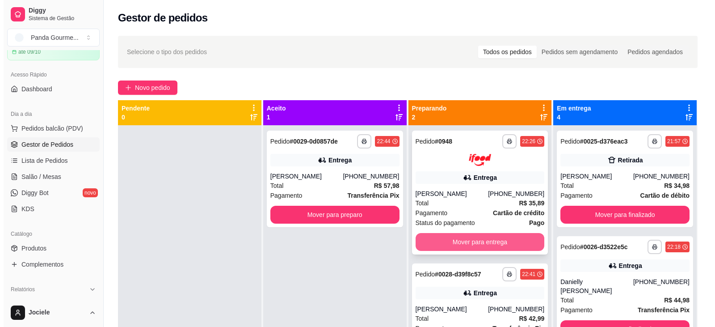
scroll to position [25, 0]
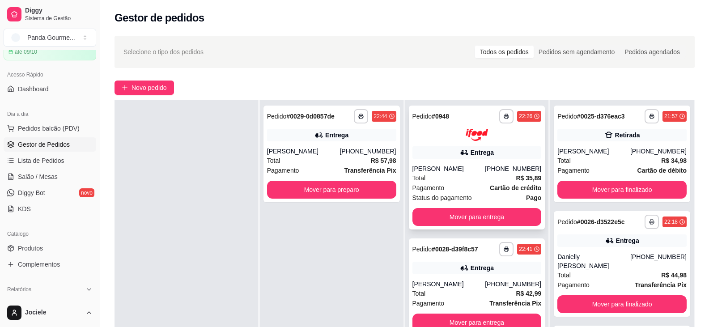
click at [454, 177] on div "Total R$ 35,89" at bounding box center [476, 178] width 129 height 10
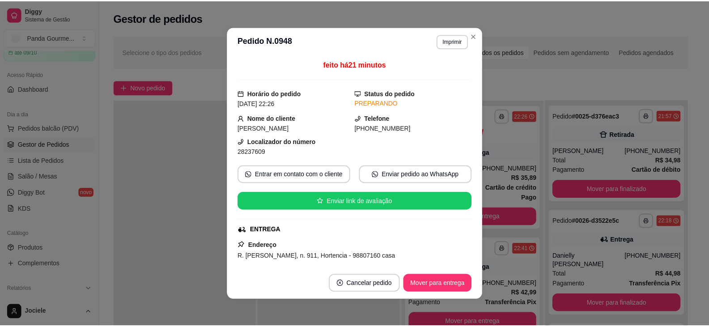
scroll to position [89, 0]
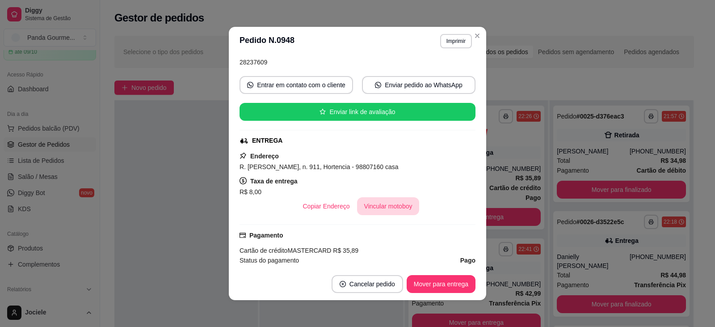
click at [383, 207] on button "Vincular motoboy" at bounding box center [388, 206] width 63 height 18
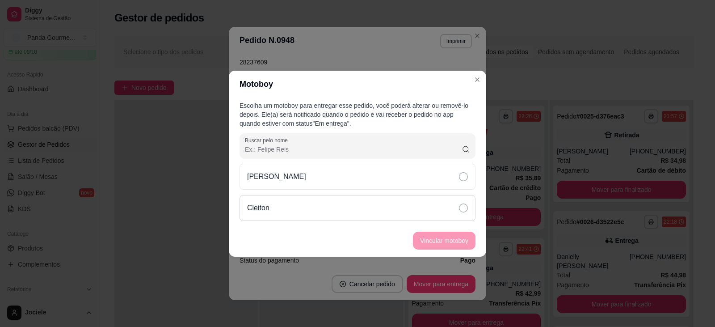
click at [462, 211] on icon at bounding box center [463, 207] width 9 height 9
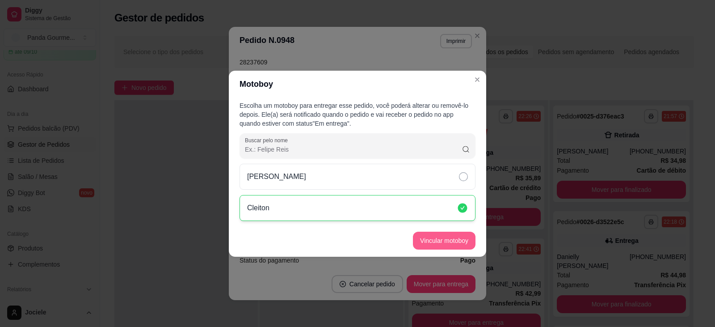
click at [447, 241] on button "Vincular motoboy" at bounding box center [444, 241] width 63 height 18
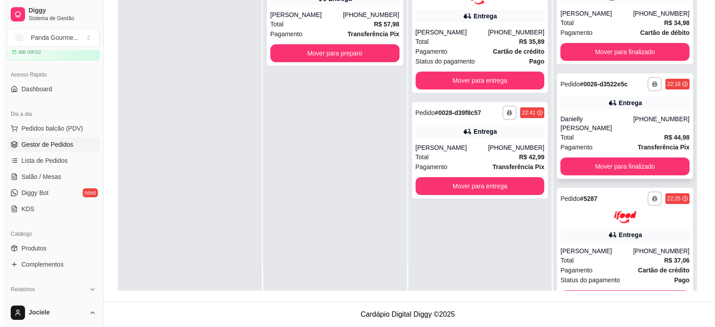
scroll to position [0, 0]
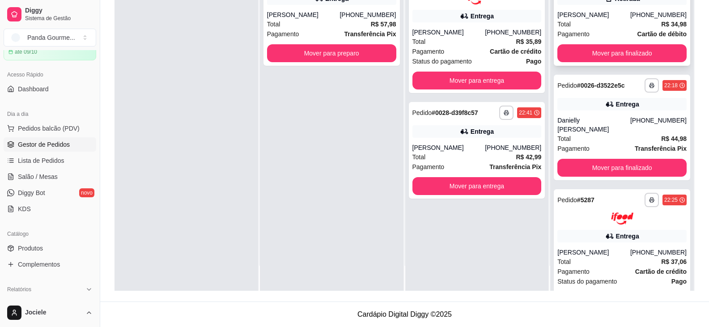
click at [596, 25] on div "Total R$ 34,98" at bounding box center [621, 24] width 129 height 10
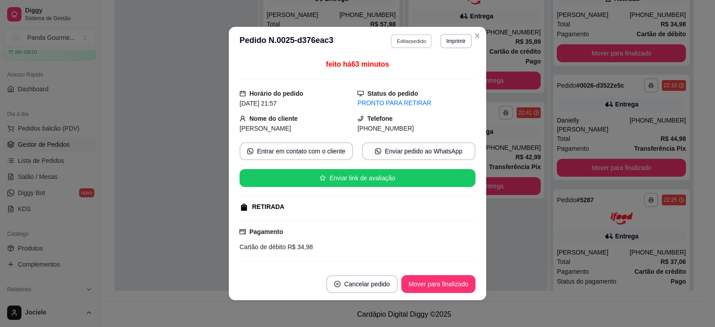
click at [411, 40] on button "Editar pedido" at bounding box center [412, 41] width 42 height 14
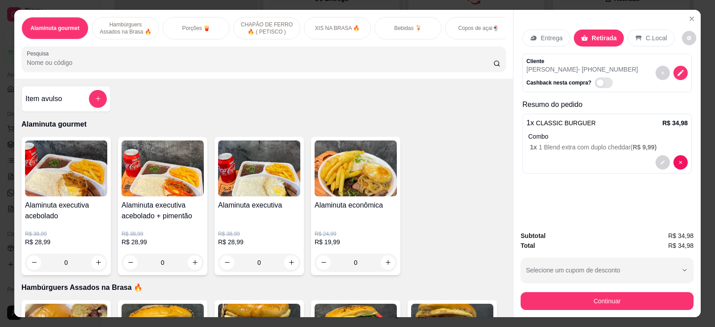
click at [390, 29] on div "Bebidas 🍹" at bounding box center [408, 28] width 67 height 22
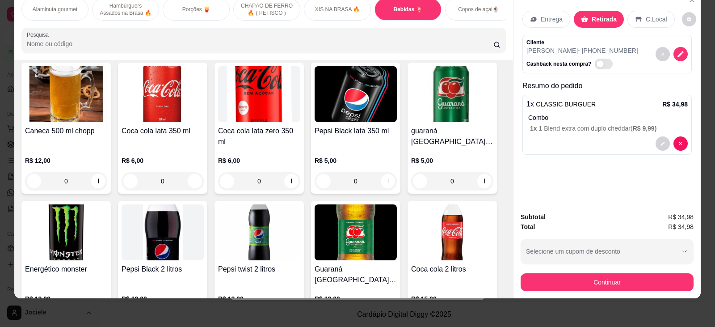
scroll to position [1760, 0]
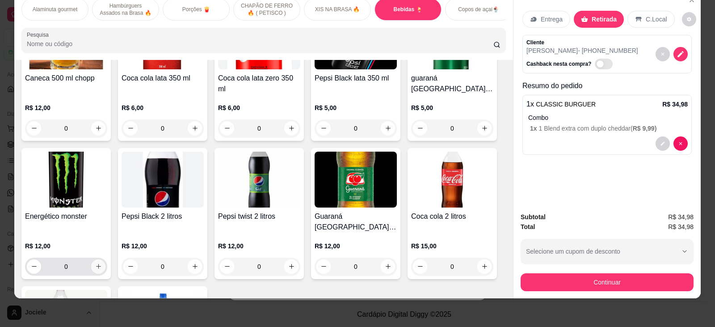
click at [97, 263] on icon "increase-product-quantity" at bounding box center [98, 266] width 7 height 7
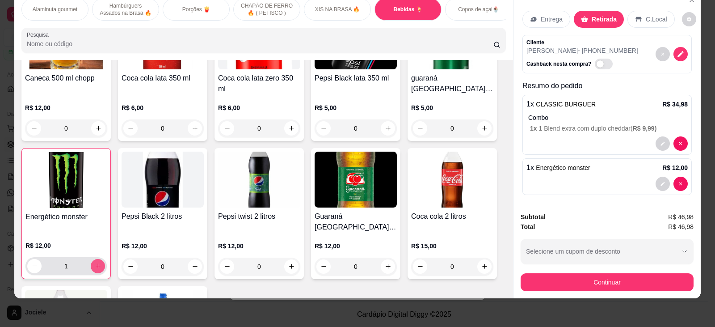
type input "1"
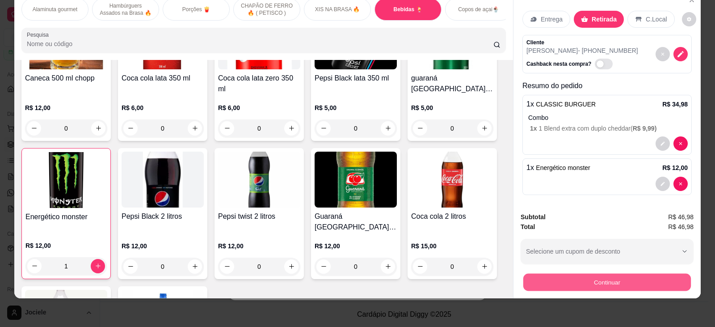
click at [578, 282] on button "Continuar" at bounding box center [608, 282] width 168 height 17
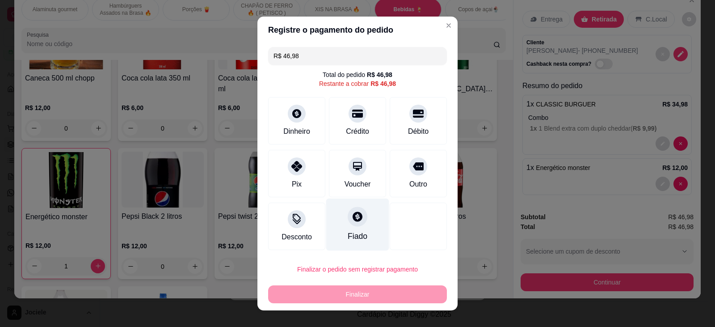
click at [344, 227] on div "Fiado" at bounding box center [357, 224] width 63 height 52
type input "R$ 0,00"
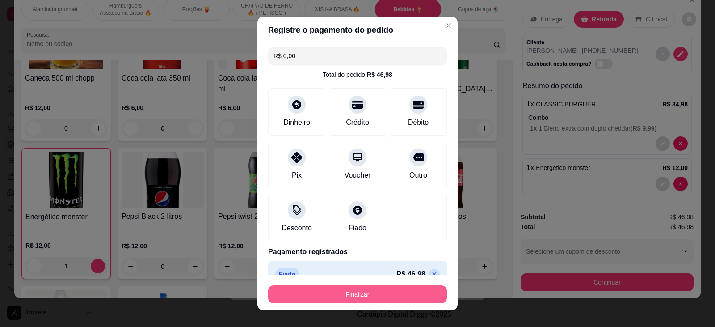
click at [350, 293] on button "Finalizar" at bounding box center [357, 294] width 179 height 18
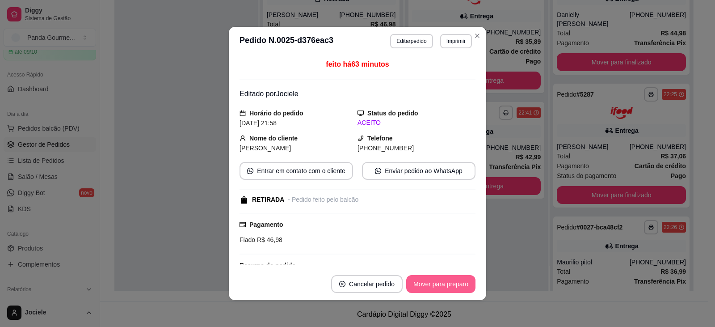
click at [433, 279] on button "Mover para preparo" at bounding box center [440, 284] width 69 height 18
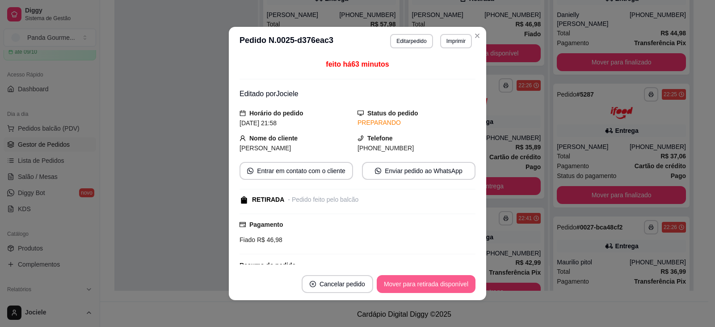
click at [445, 287] on button "Mover para retirada disponível" at bounding box center [426, 284] width 99 height 18
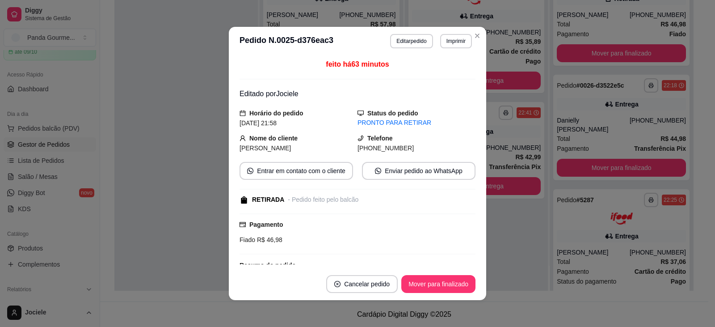
scroll to position [119, 0]
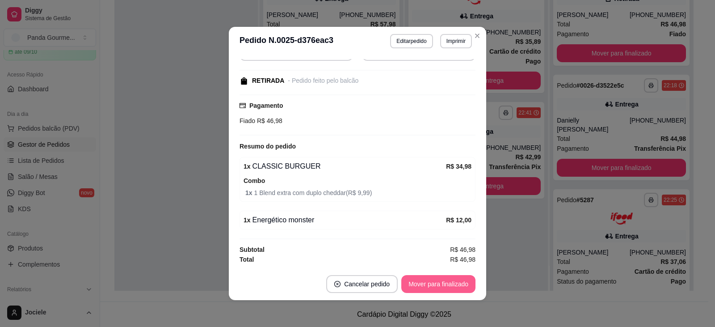
click at [434, 285] on button "Mover para finalizado" at bounding box center [439, 284] width 74 height 18
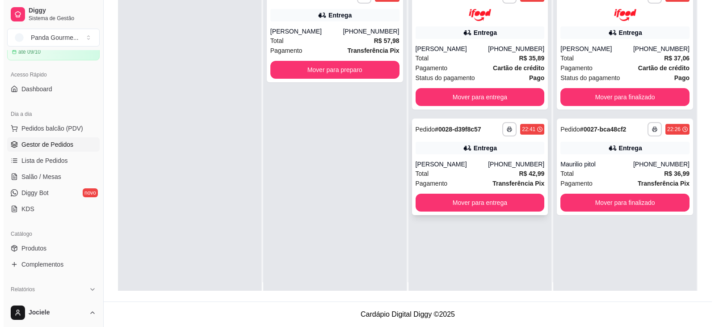
scroll to position [0, 0]
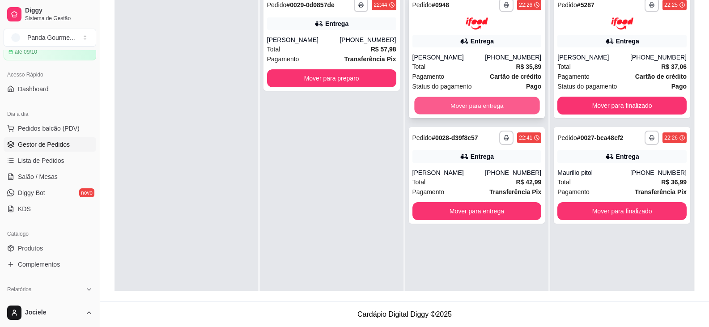
click at [473, 106] on button "Mover para entrega" at bounding box center [476, 105] width 125 height 17
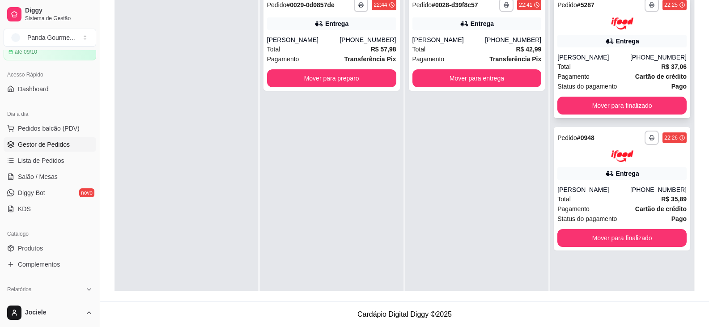
click at [609, 64] on div "Total R$ 37,06" at bounding box center [621, 67] width 129 height 10
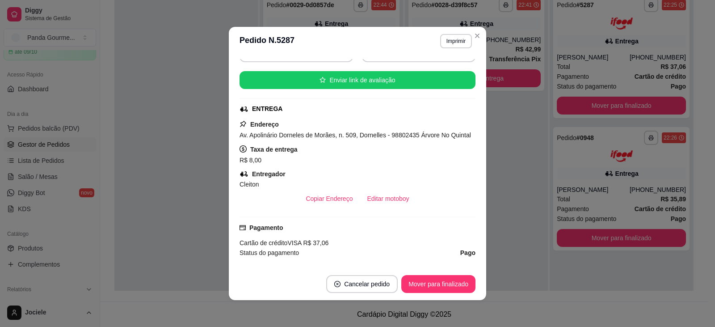
scroll to position [134, 0]
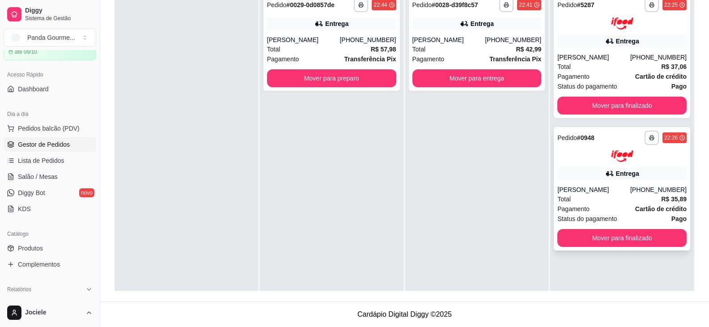
click at [643, 203] on div "Total R$ 35,89" at bounding box center [621, 199] width 129 height 10
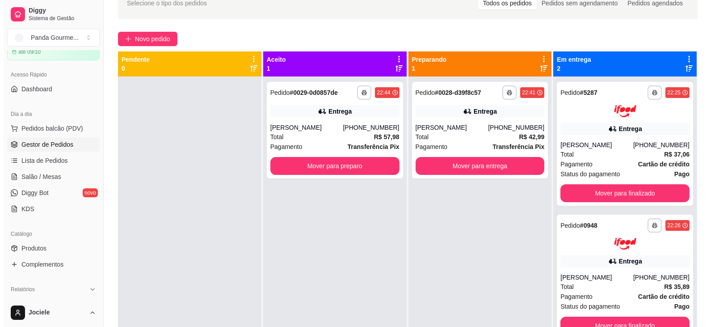
scroll to position [47, 0]
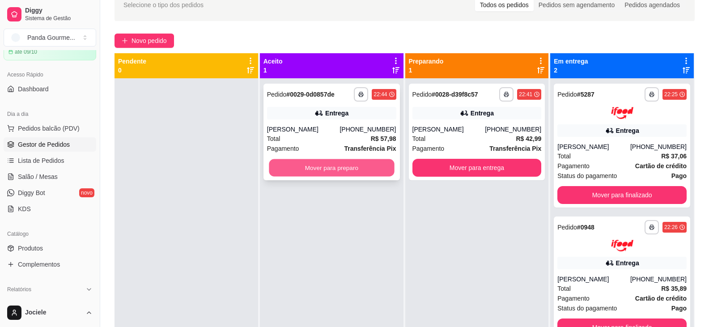
click at [332, 167] on button "Mover para preparo" at bounding box center [331, 167] width 125 height 17
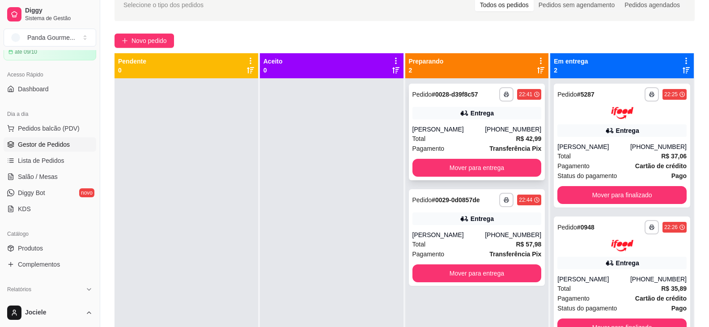
click at [488, 123] on div "**********" at bounding box center [477, 132] width 136 height 97
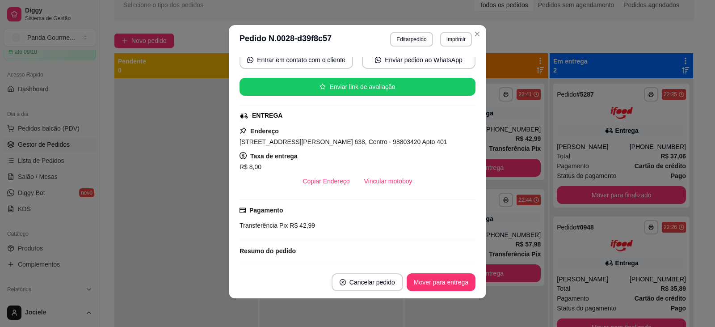
scroll to position [134, 0]
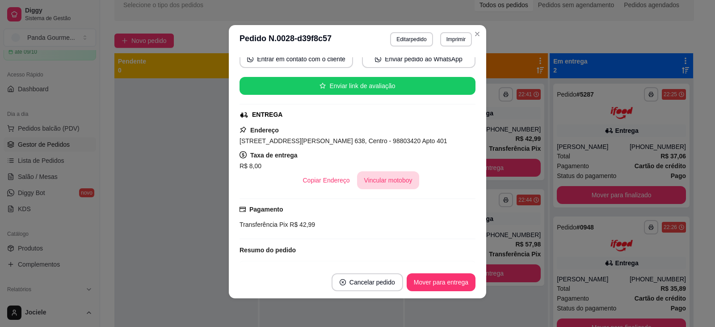
click at [388, 182] on button "Vincular motoboy" at bounding box center [388, 180] width 63 height 18
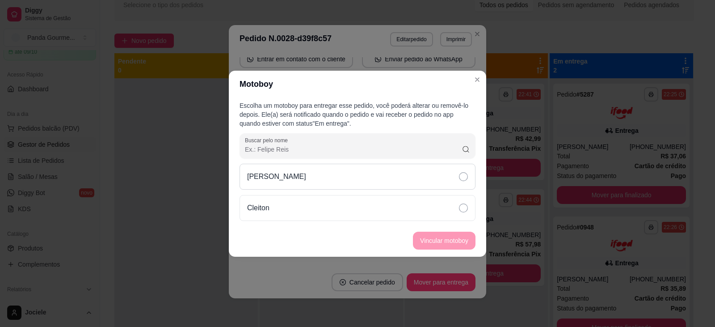
click at [463, 180] on icon at bounding box center [463, 176] width 9 height 9
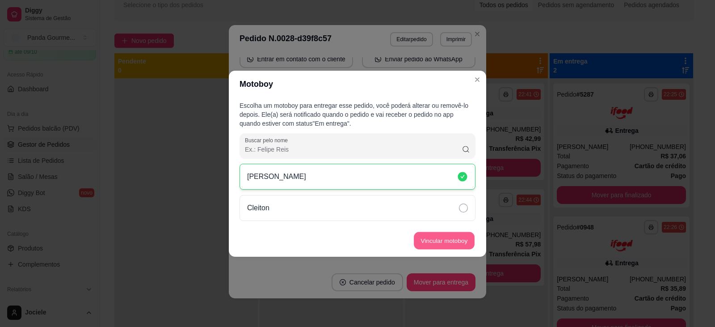
click at [445, 245] on button "Vincular motoboy" at bounding box center [444, 240] width 61 height 17
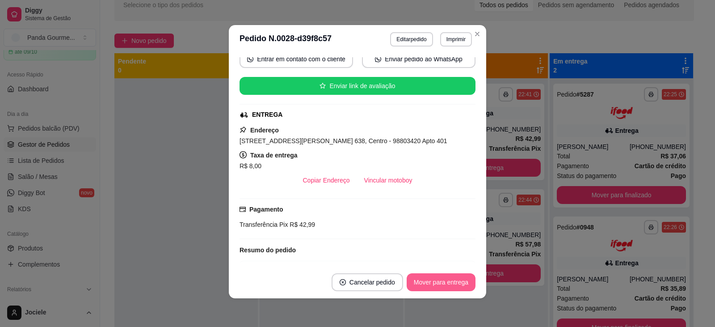
click at [444, 283] on button "Mover para entrega" at bounding box center [441, 282] width 69 height 18
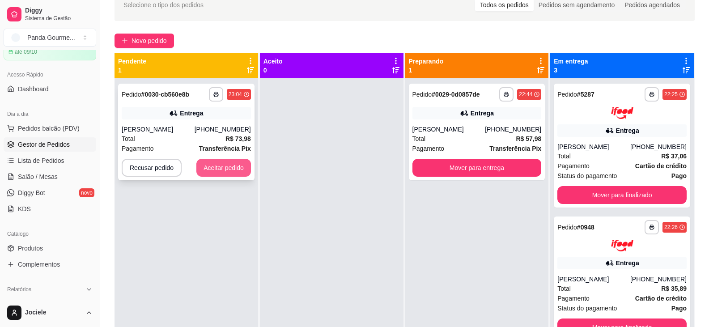
click at [221, 162] on button "Aceitar pedido" at bounding box center [223, 168] width 55 height 18
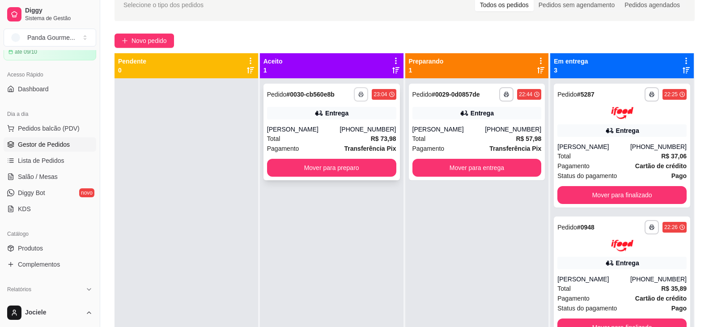
click at [358, 90] on button "button" at bounding box center [361, 94] width 14 height 14
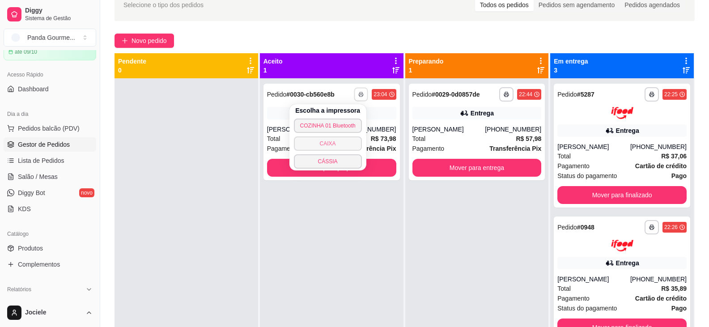
click at [328, 149] on button "CAIXA" at bounding box center [328, 143] width 68 height 14
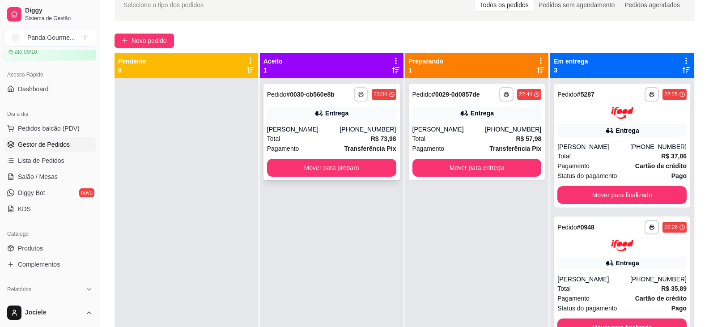
click at [356, 91] on button "button" at bounding box center [361, 94] width 14 height 14
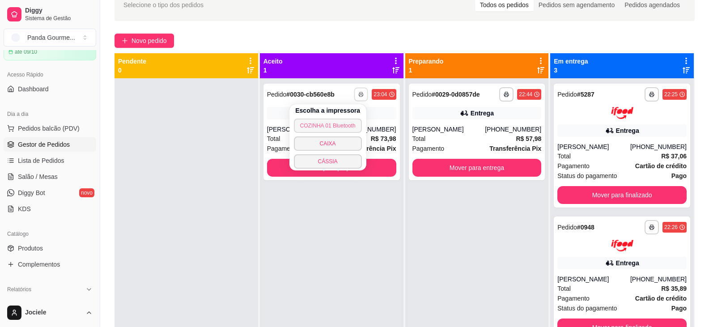
click at [342, 125] on button "COZINHA 01 Bluetooth" at bounding box center [328, 125] width 68 height 14
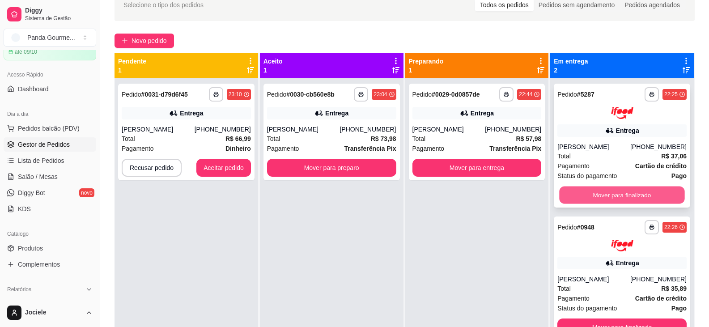
click at [631, 190] on button "Mover para finalizado" at bounding box center [621, 194] width 125 height 17
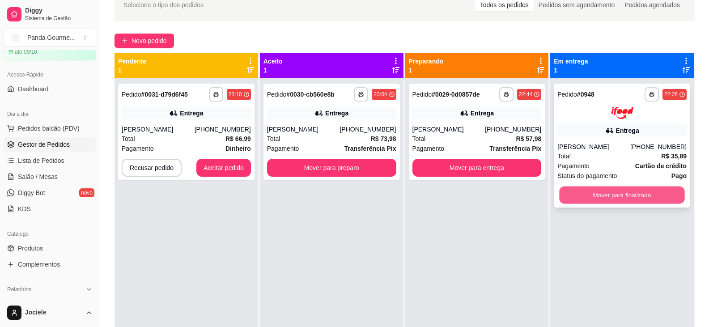
click at [631, 193] on button "Mover para finalizado" at bounding box center [621, 194] width 125 height 17
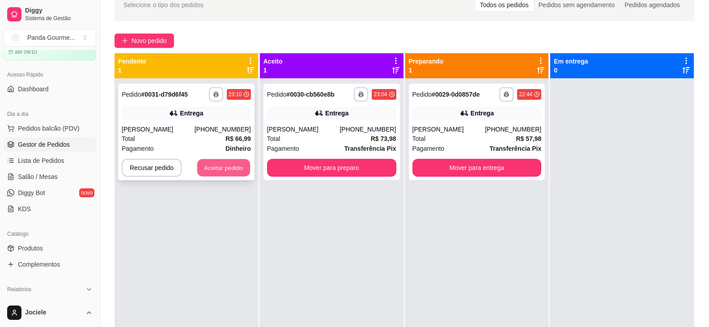
click at [234, 165] on button "Aceitar pedido" at bounding box center [223, 167] width 53 height 17
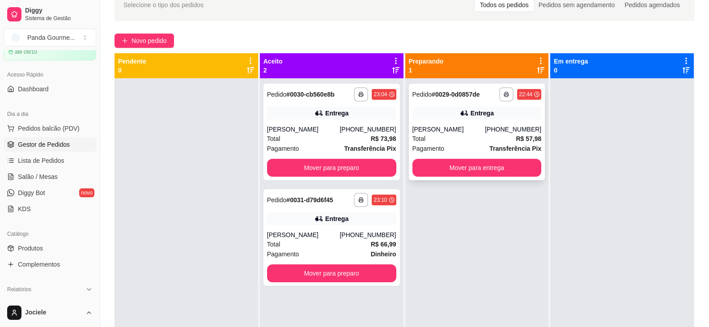
click at [501, 130] on div "[PHONE_NUMBER]" at bounding box center [513, 129] width 56 height 9
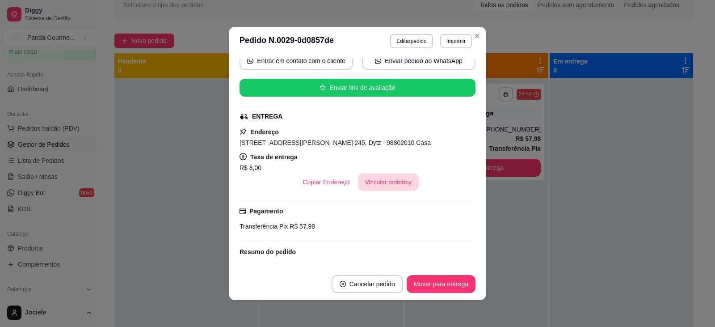
click at [370, 182] on button "Vincular motoboy" at bounding box center [388, 181] width 61 height 17
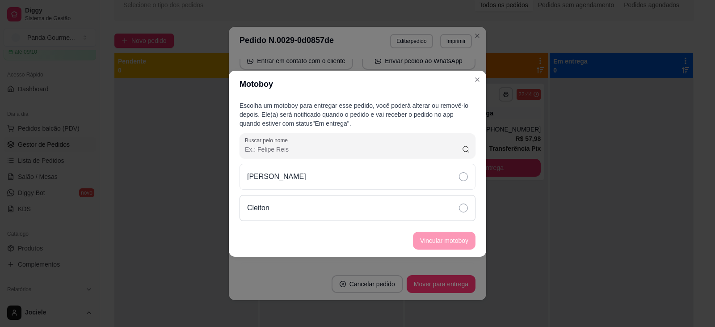
click at [464, 208] on icon at bounding box center [463, 207] width 9 height 9
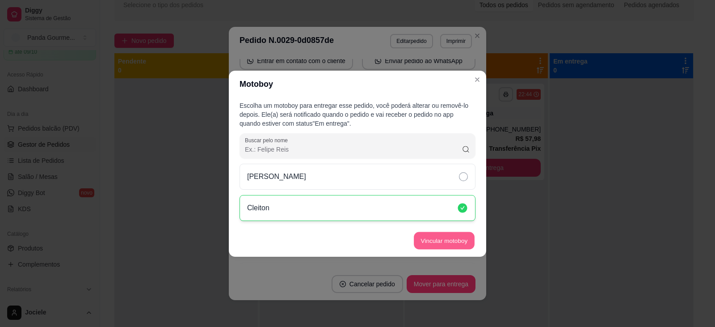
click at [458, 237] on button "Vincular motoboy" at bounding box center [444, 240] width 61 height 17
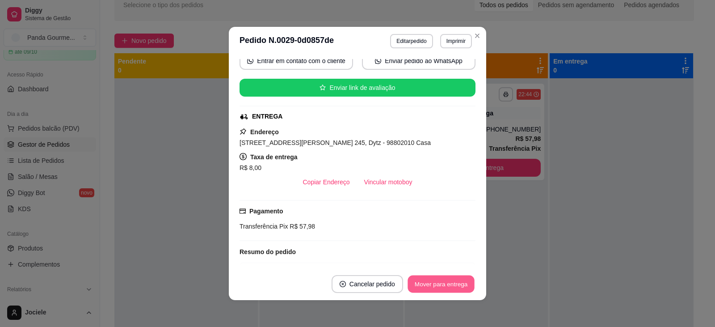
click at [457, 286] on button "Mover para entrega" at bounding box center [441, 283] width 67 height 17
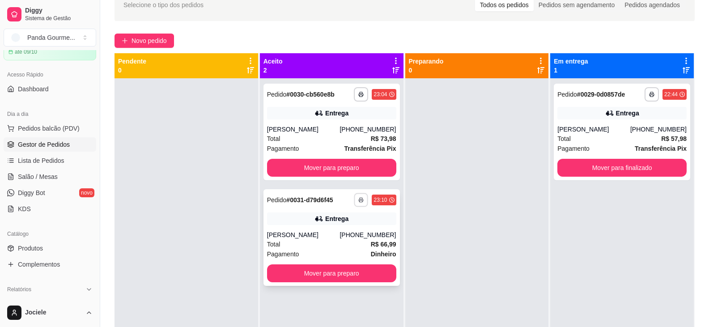
click at [359, 198] on icon "button" at bounding box center [361, 199] width 5 height 5
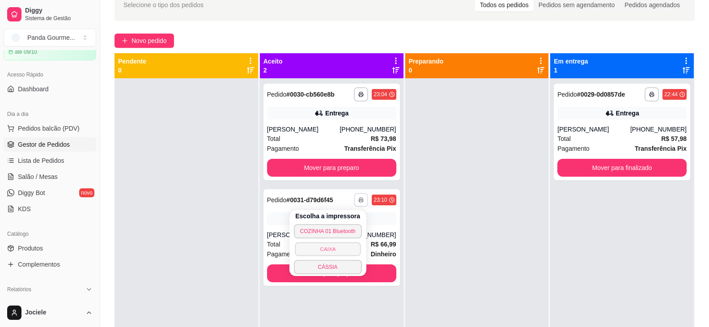
click at [322, 249] on button "CAIXA" at bounding box center [328, 249] width 66 height 14
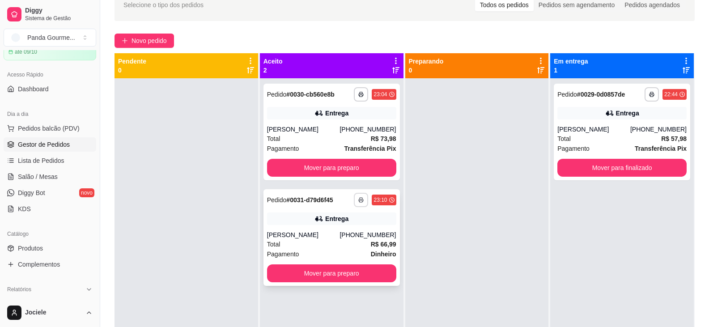
click at [361, 198] on button "button" at bounding box center [361, 200] width 14 height 14
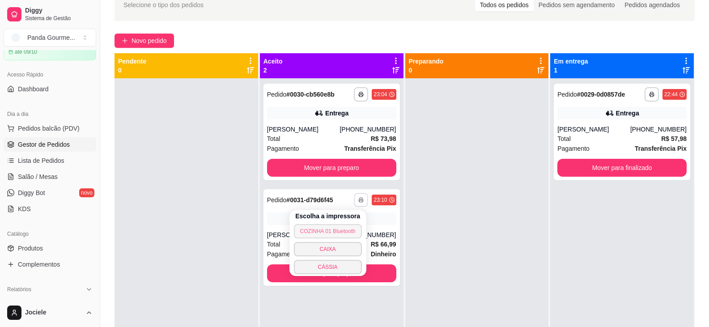
click at [342, 233] on button "COZINHA 01 Bluetooth" at bounding box center [328, 231] width 68 height 14
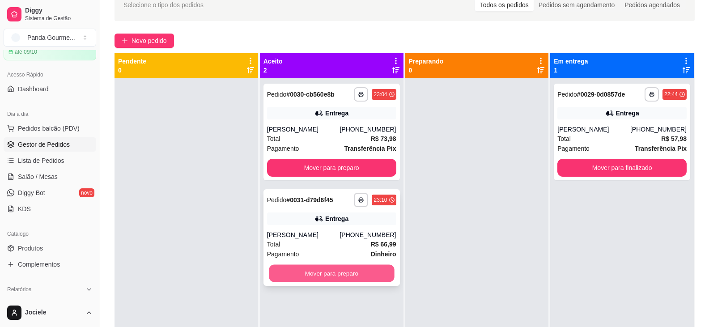
click at [315, 273] on button "Mover para preparo" at bounding box center [331, 273] width 125 height 17
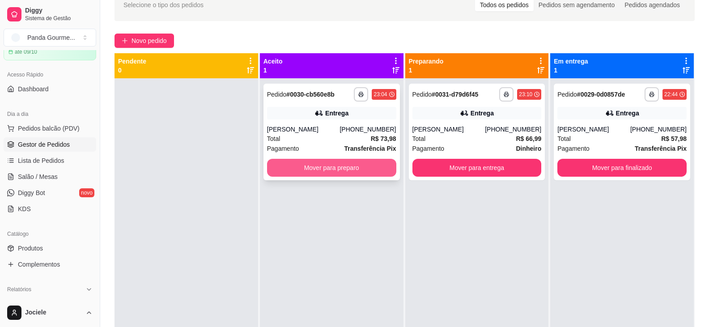
click at [326, 169] on button "Mover para preparo" at bounding box center [331, 168] width 129 height 18
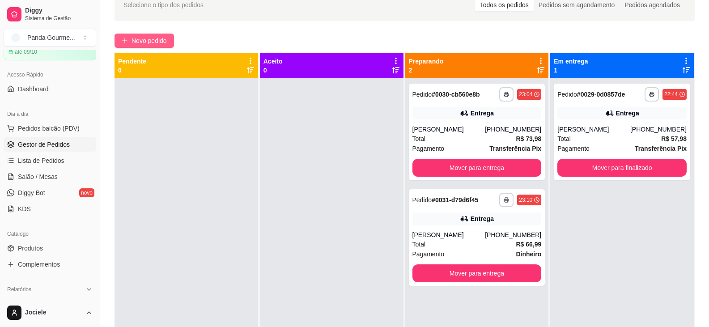
click at [155, 37] on span "Novo pedido" at bounding box center [148, 41] width 35 height 10
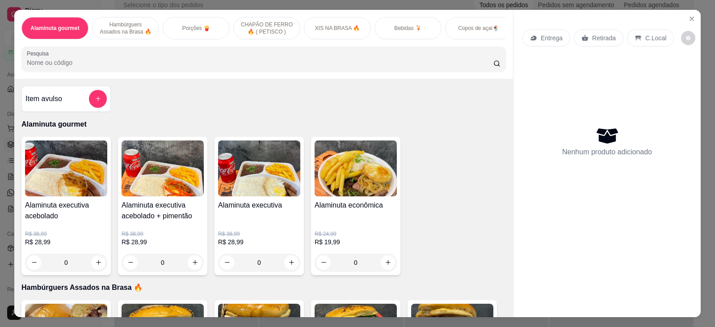
click at [346, 30] on p "XIS NA BRASA 🔥" at bounding box center [337, 28] width 45 height 7
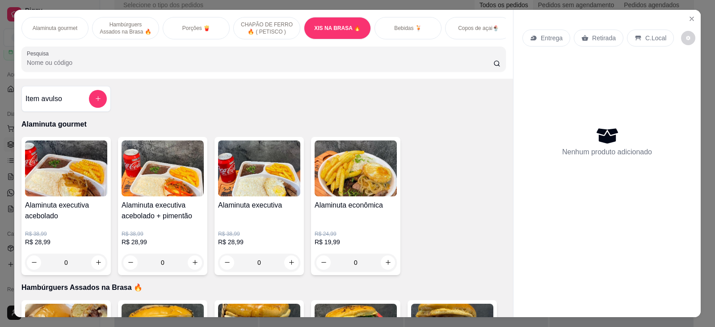
scroll to position [19, 0]
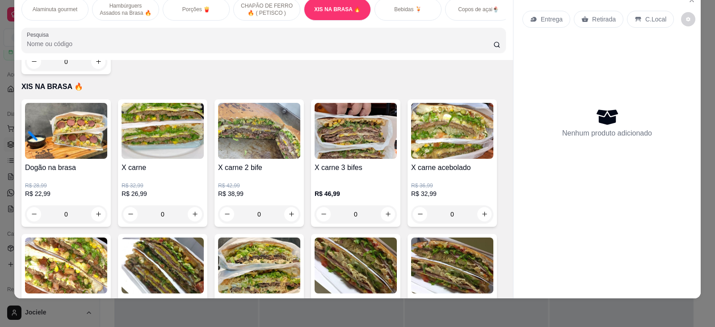
click at [196, 205] on div "0" at bounding box center [163, 214] width 82 height 18
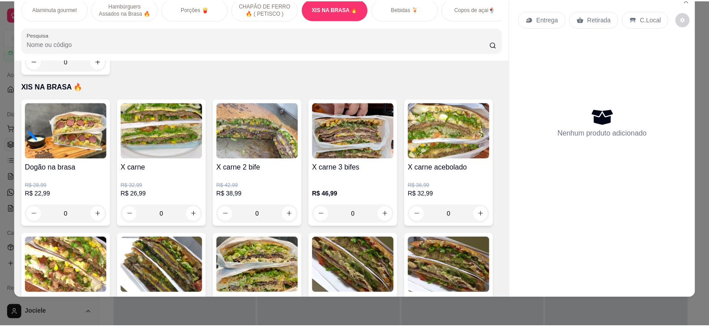
scroll to position [10, 0]
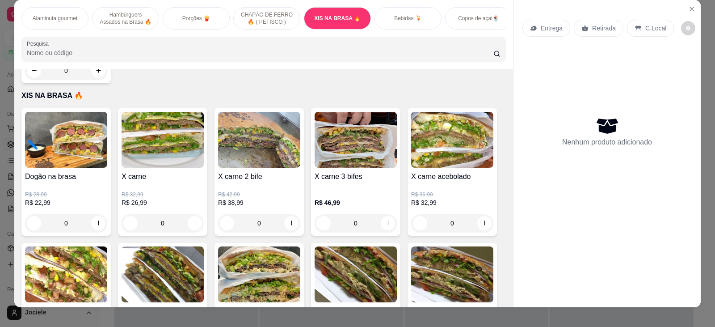
click at [196, 214] on div "0" at bounding box center [163, 223] width 82 height 18
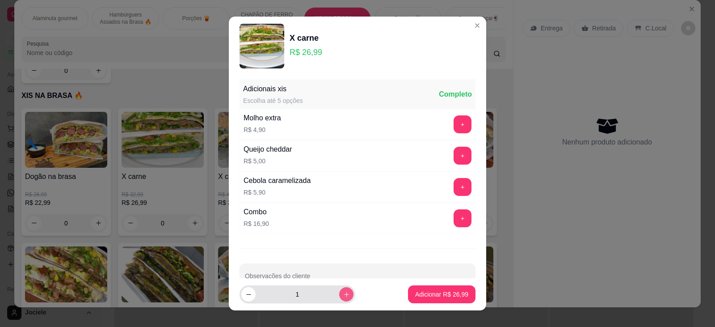
click at [343, 292] on icon "increase-product-quantity" at bounding box center [346, 294] width 7 height 7
type input "2"
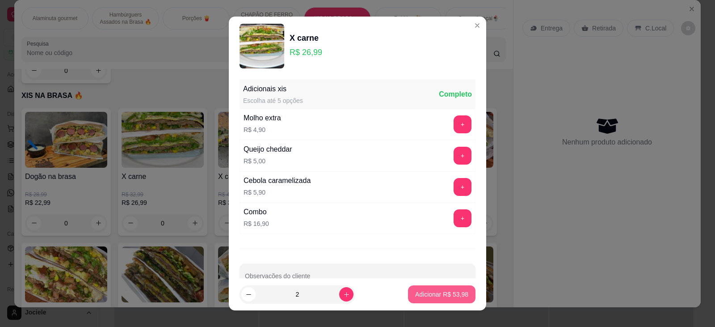
click at [430, 291] on p "Adicionar R$ 53,98" at bounding box center [441, 294] width 53 height 9
type input "2"
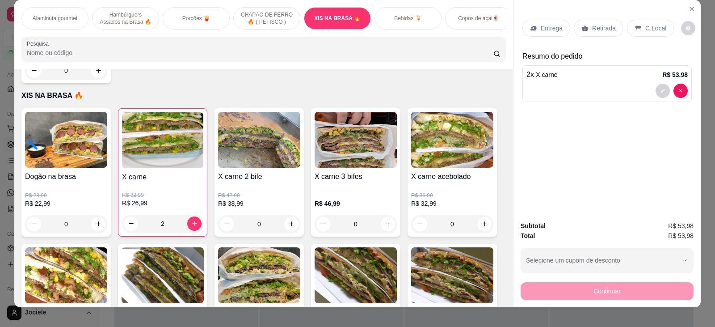
click at [582, 32] on div "Retirada" at bounding box center [599, 28] width 50 height 17
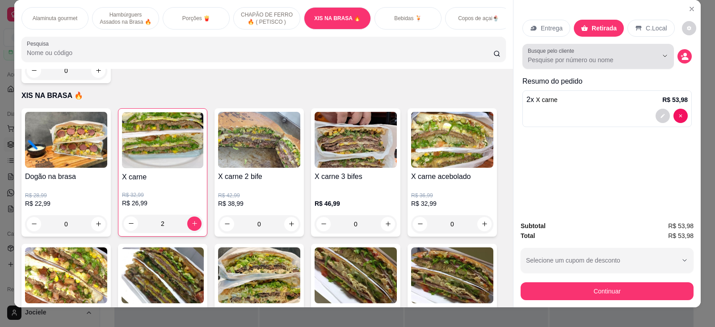
click at [603, 57] on input "Busque pelo cliente" at bounding box center [586, 59] width 116 height 9
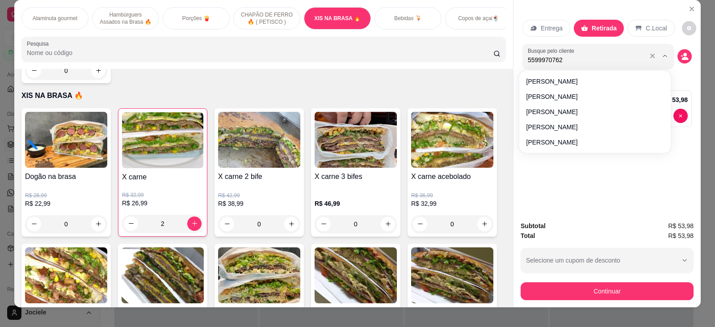
type input "55999707624"
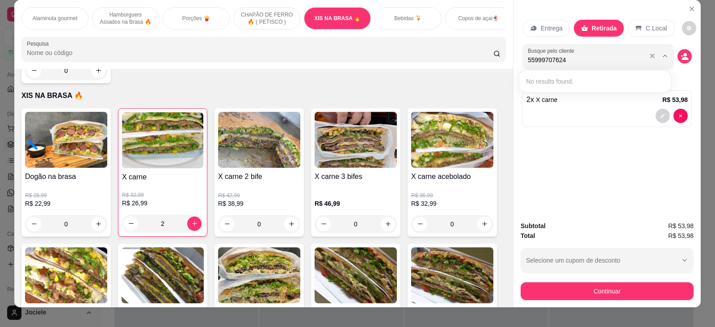
drag, startPoint x: 574, startPoint y: 55, endPoint x: 520, endPoint y: 59, distance: 54.2
click at [523, 59] on div "Busque pelo cliente 55999707624" at bounding box center [599, 56] width 152 height 25
click at [681, 56] on icon "decrease-product-quantity" at bounding box center [685, 56] width 8 height 8
click at [682, 58] on icon "decrease-product-quantity" at bounding box center [685, 58] width 6 height 3
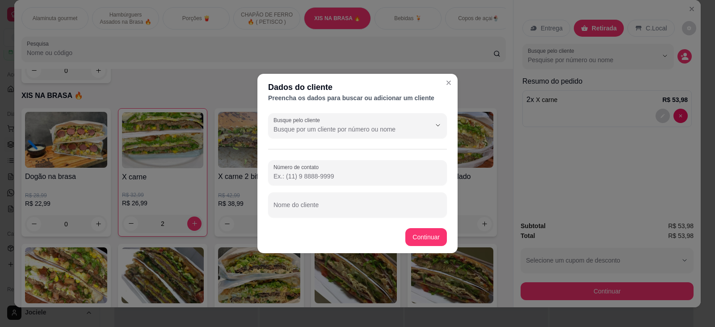
click at [286, 173] on input "Número de contato" at bounding box center [358, 176] width 168 height 9
paste input "[PHONE_NUMBER]"
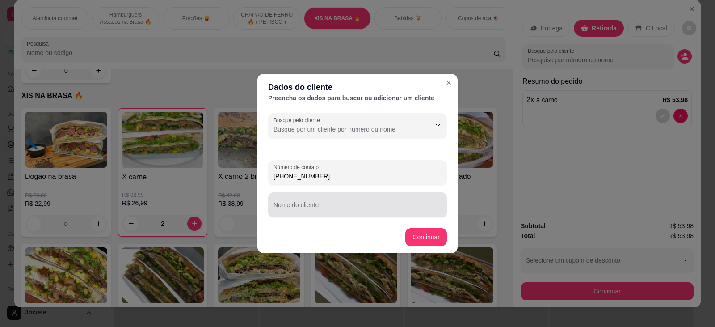
type input "[PHONE_NUMBER]"
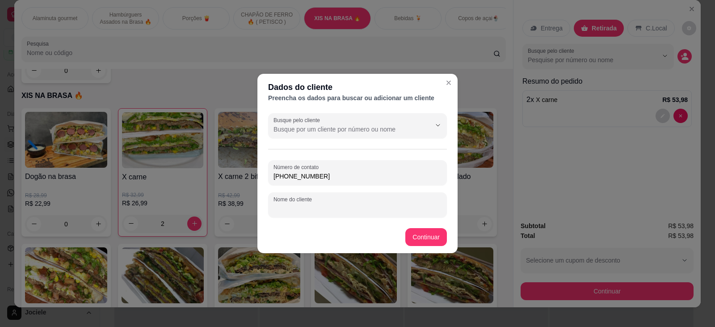
click at [296, 207] on input "Nome do cliente" at bounding box center [358, 208] width 168 height 9
type input "a"
type input "[PERSON_NAME]"
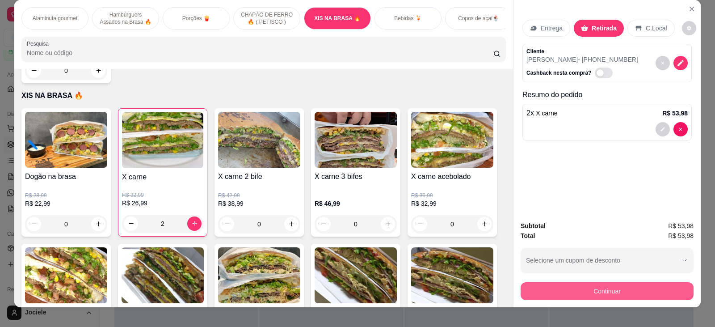
click at [575, 292] on button "Continuar" at bounding box center [607, 291] width 173 height 18
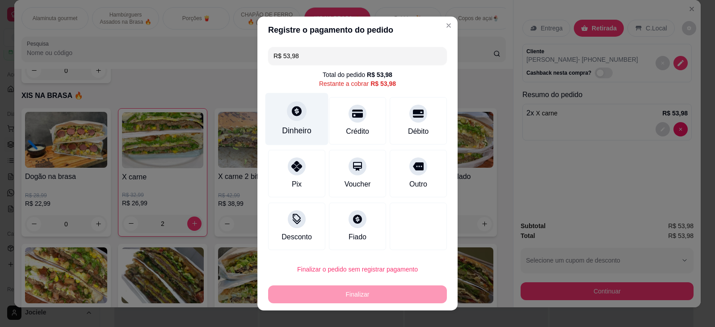
click at [291, 121] on div at bounding box center [297, 111] width 20 height 20
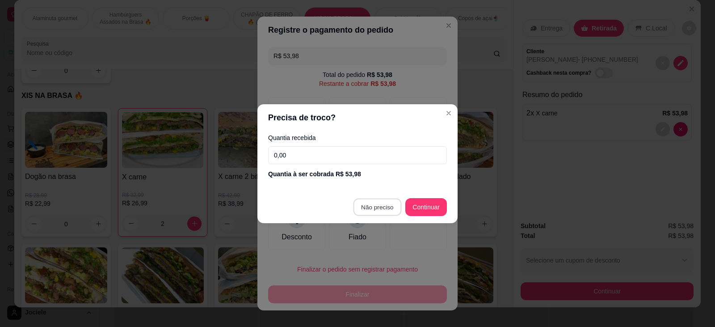
type input "R$ 0,00"
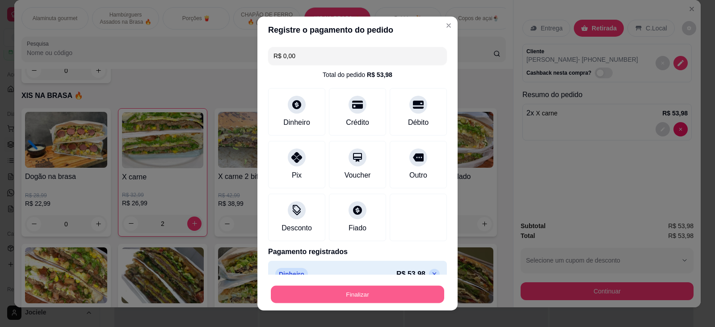
click at [346, 292] on button "Finalizar" at bounding box center [357, 294] width 173 height 17
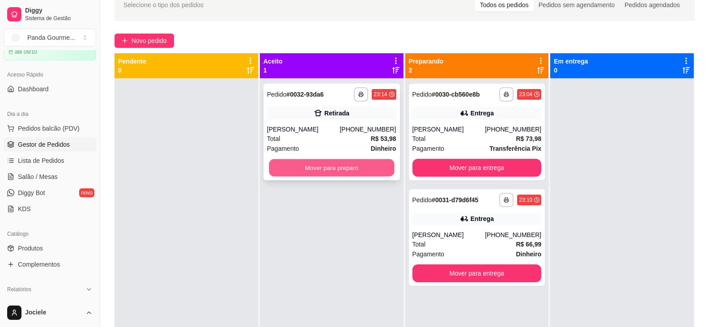
click at [339, 166] on button "Mover para preparo" at bounding box center [331, 167] width 125 height 17
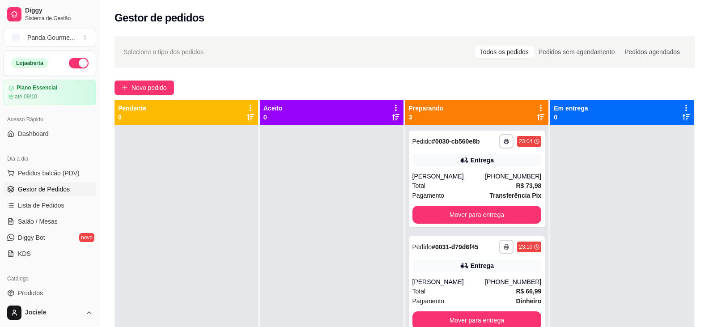
click at [72, 59] on button "button" at bounding box center [79, 63] width 20 height 11
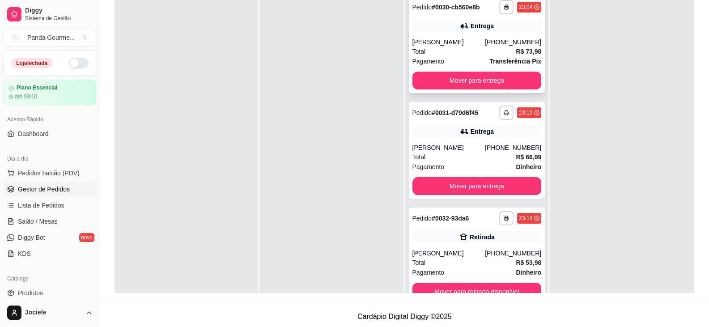
click at [489, 29] on div "Entrega" at bounding box center [476, 26] width 129 height 13
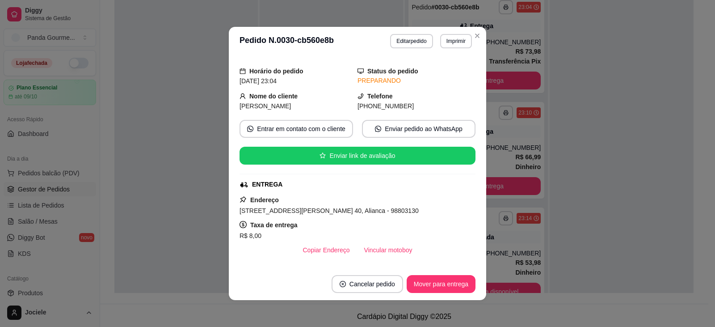
scroll to position [89, 0]
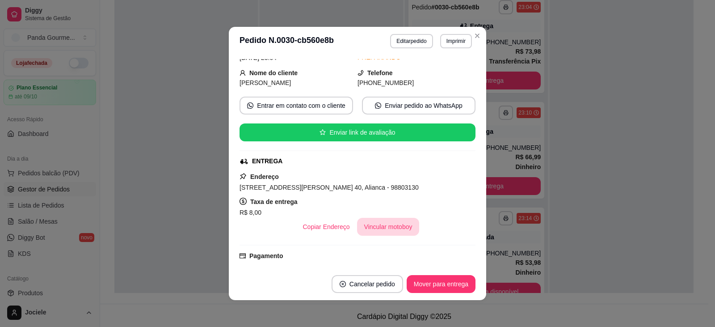
click at [397, 222] on button "Vincular motoboy" at bounding box center [388, 227] width 63 height 18
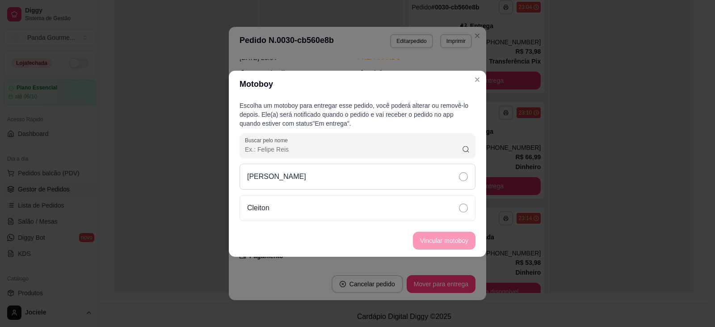
click at [461, 177] on icon at bounding box center [463, 176] width 9 height 9
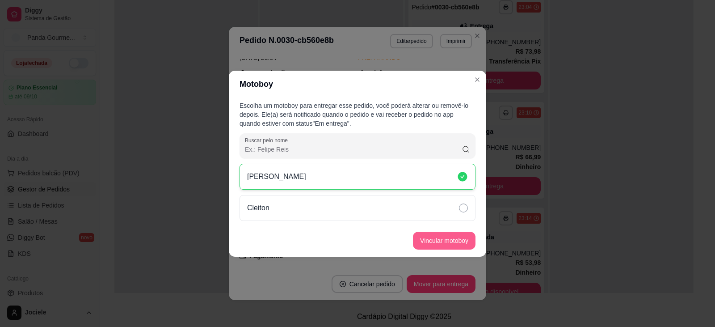
click at [447, 240] on button "Vincular motoboy" at bounding box center [444, 241] width 63 height 18
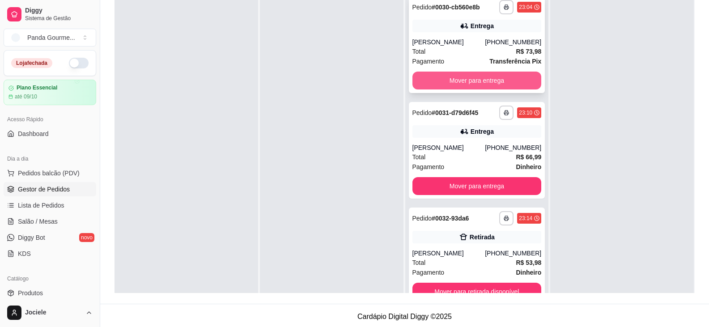
click at [504, 83] on button "Mover para entrega" at bounding box center [476, 81] width 129 height 18
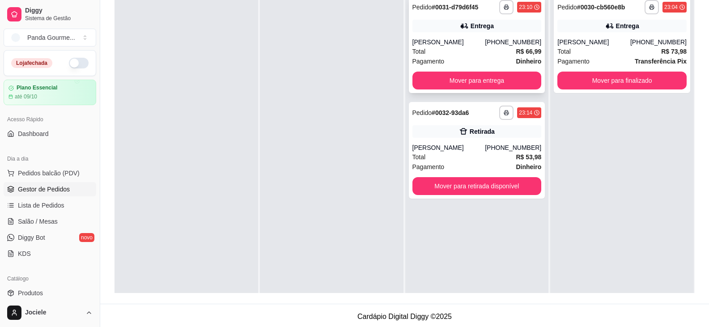
click at [438, 30] on div "Entrega" at bounding box center [476, 26] width 129 height 13
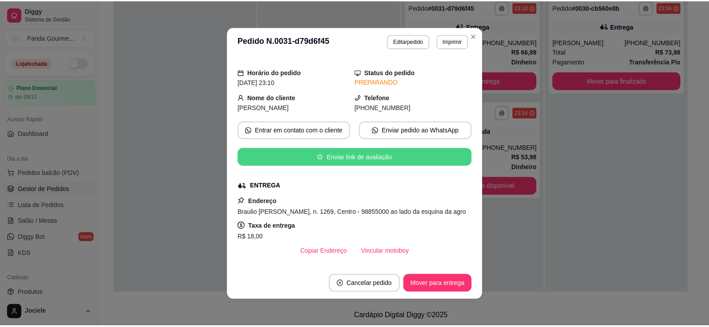
scroll to position [134, 0]
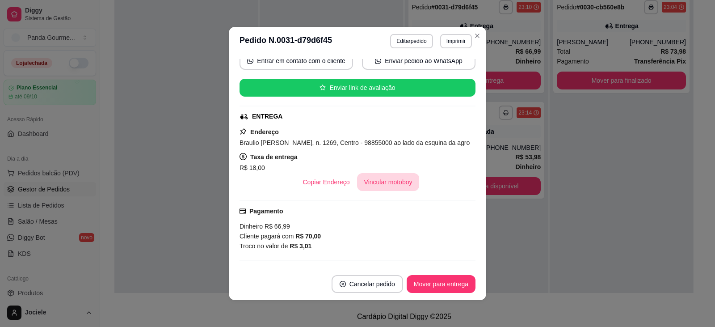
click at [385, 183] on button "Vincular motoboy" at bounding box center [388, 182] width 63 height 18
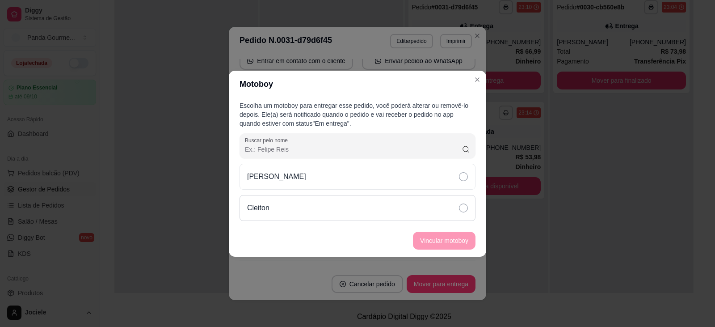
click at [469, 207] on div "Cleiton" at bounding box center [358, 208] width 236 height 26
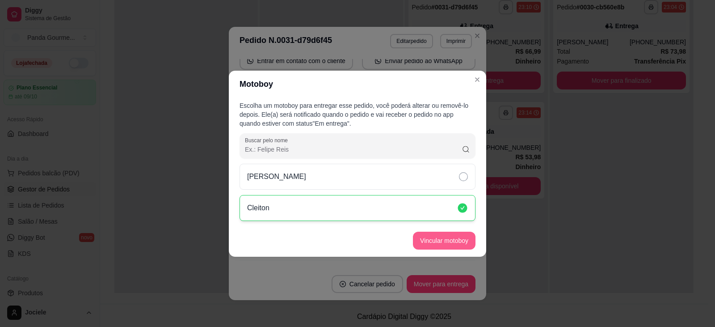
click at [448, 240] on button "Vincular motoboy" at bounding box center [444, 241] width 63 height 18
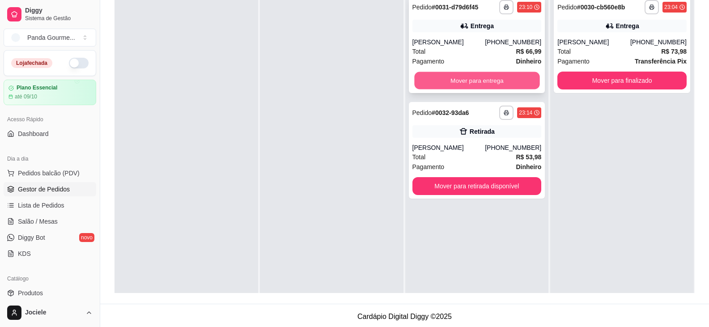
click at [464, 85] on button "Mover para entrega" at bounding box center [476, 80] width 125 height 17
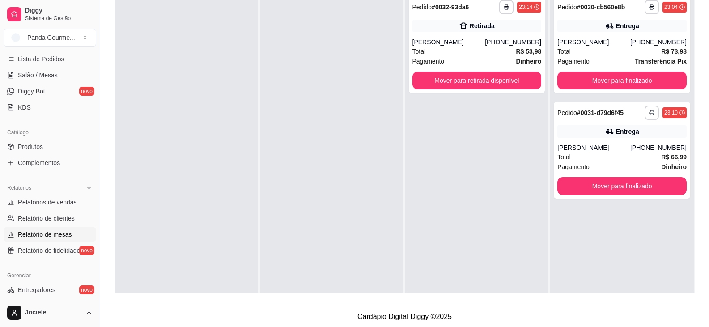
scroll to position [179, 0]
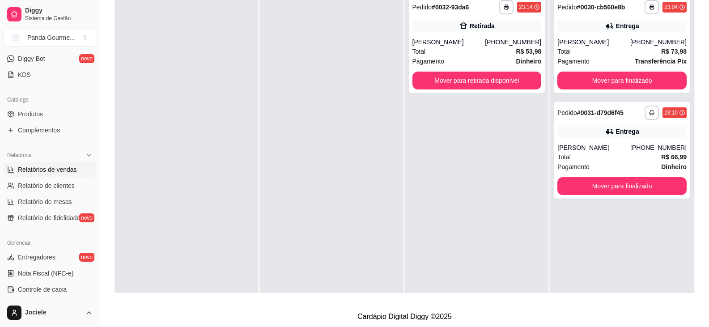
click at [52, 170] on span "Relatórios de vendas" at bounding box center [47, 169] width 59 height 9
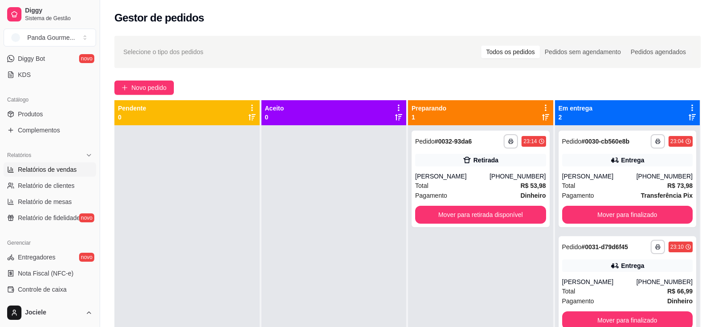
select select "ALL"
select select "0"
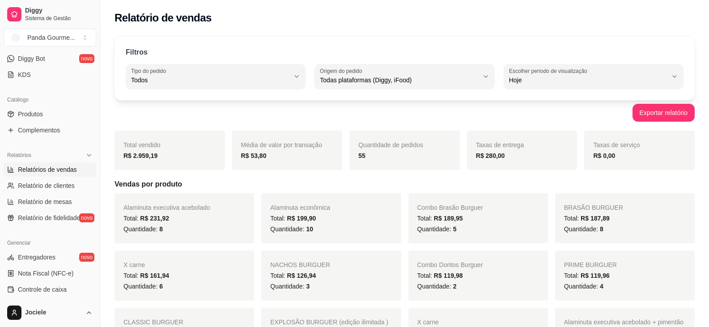
scroll to position [45, 0]
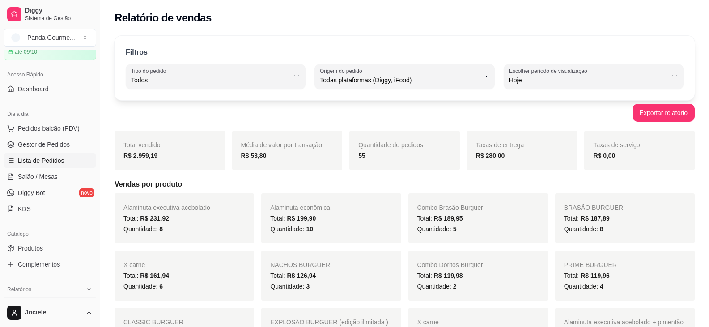
click at [51, 162] on span "Lista de Pedidos" at bounding box center [41, 160] width 47 height 9
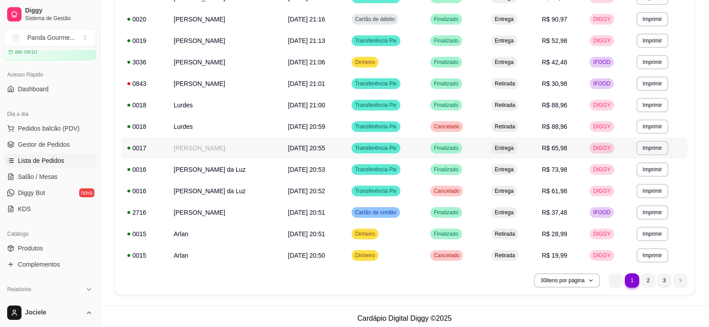
scroll to position [511, 0]
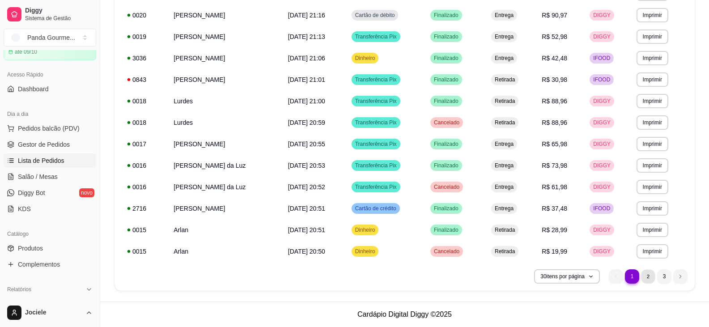
click at [648, 276] on li "2" at bounding box center [648, 276] width 14 height 14
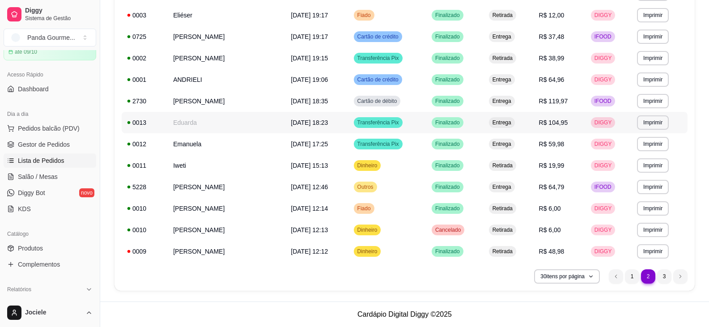
click at [45, 143] on span "Gestor de Pedidos" at bounding box center [44, 144] width 52 height 9
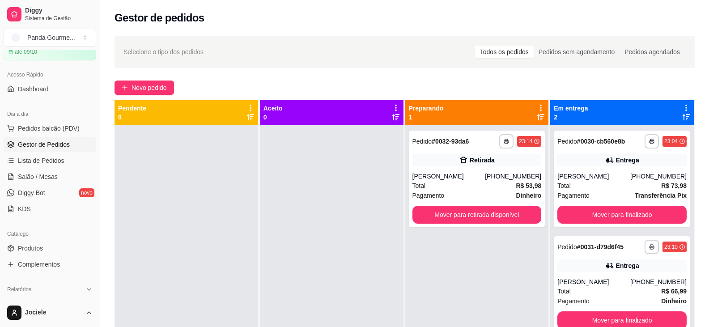
scroll to position [25, 0]
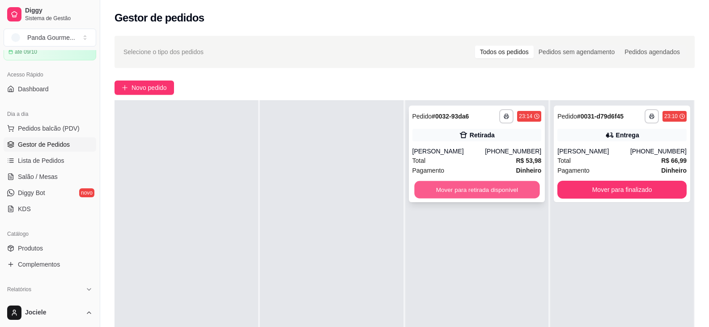
click at [482, 195] on button "Mover para retirada disponível" at bounding box center [476, 189] width 125 height 17
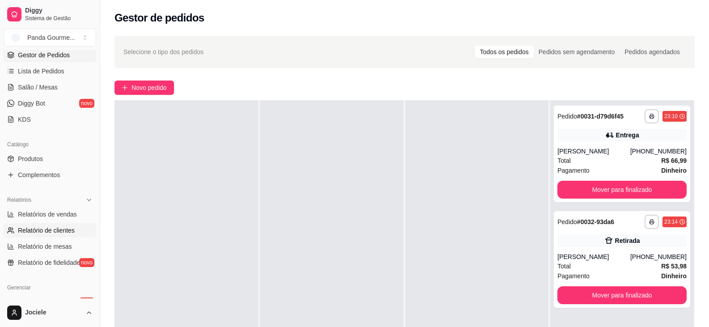
scroll to position [179, 0]
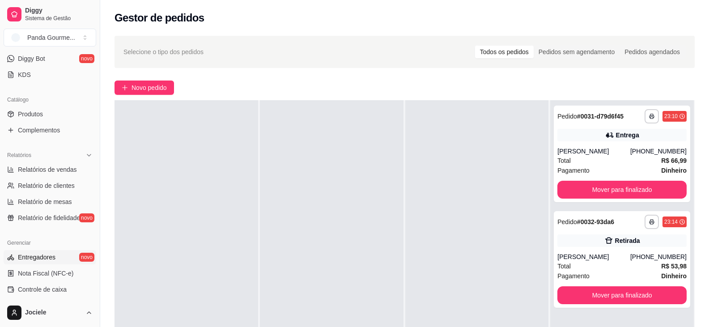
click at [43, 257] on span "Entregadores" at bounding box center [37, 257] width 38 height 9
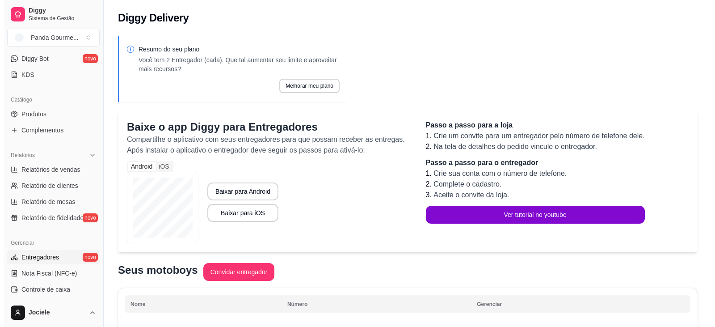
scroll to position [86, 0]
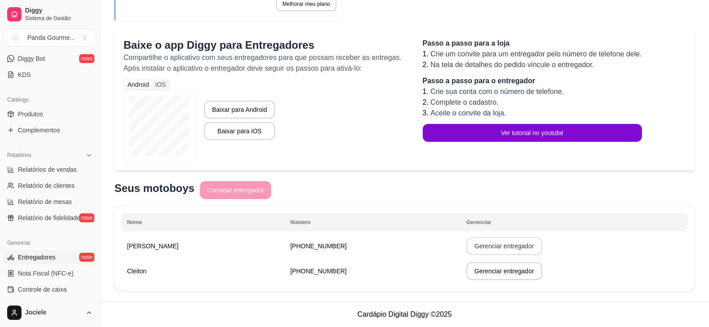
click at [499, 249] on button "Gerenciar entregador" at bounding box center [504, 246] width 76 height 18
select select "30"
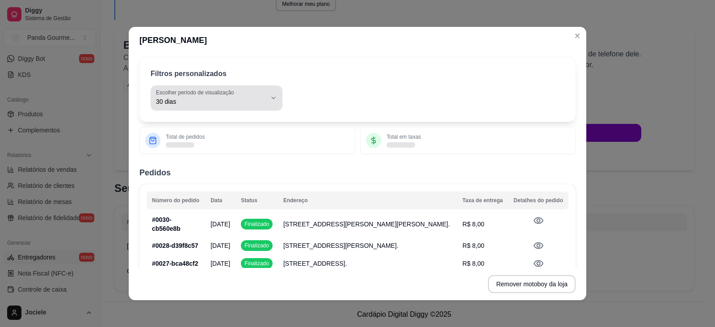
click at [191, 99] on span "30 dias" at bounding box center [211, 101] width 110 height 9
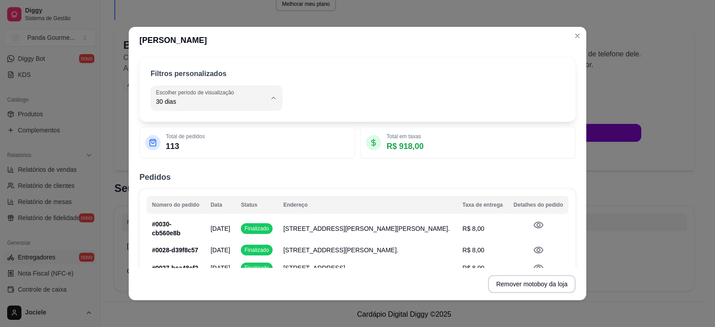
click at [165, 124] on span "Hoje" at bounding box center [208, 123] width 102 height 8
type input "0"
select select "0"
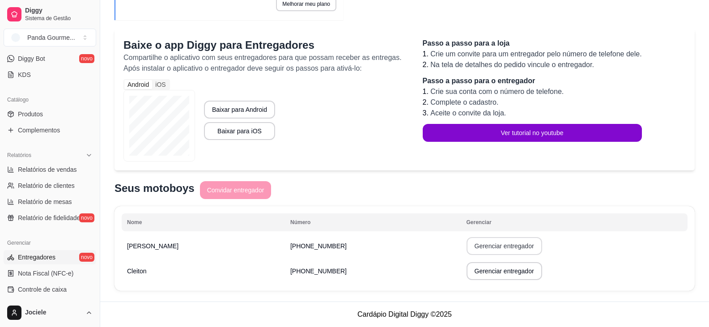
click at [480, 245] on button "Gerenciar entregador" at bounding box center [504, 246] width 76 height 18
select select "30"
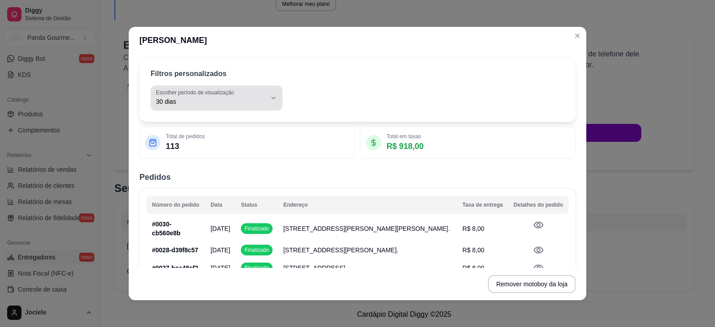
click at [197, 102] on span "30 dias" at bounding box center [211, 101] width 110 height 9
click at [176, 123] on span "Hoje" at bounding box center [208, 123] width 102 height 8
type input "0"
select select "0"
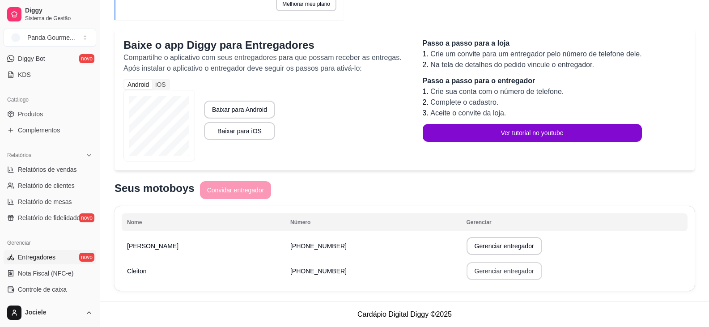
click at [486, 272] on button "Gerenciar entregador" at bounding box center [504, 271] width 76 height 18
select select "30"
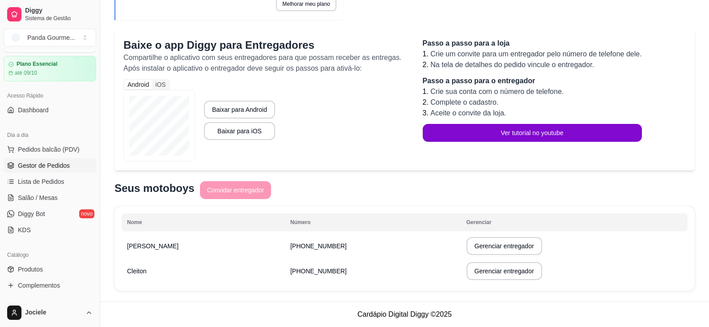
scroll to position [0, 0]
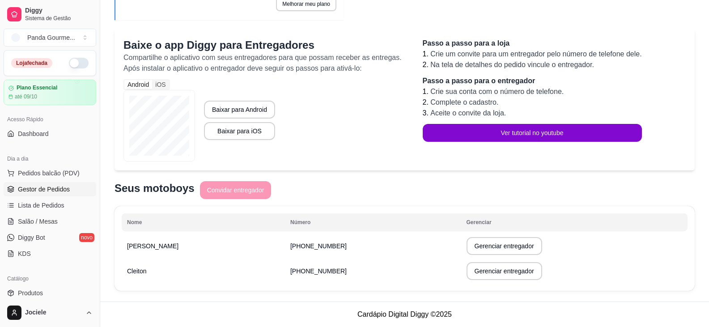
click at [52, 188] on span "Gestor de Pedidos" at bounding box center [44, 189] width 52 height 9
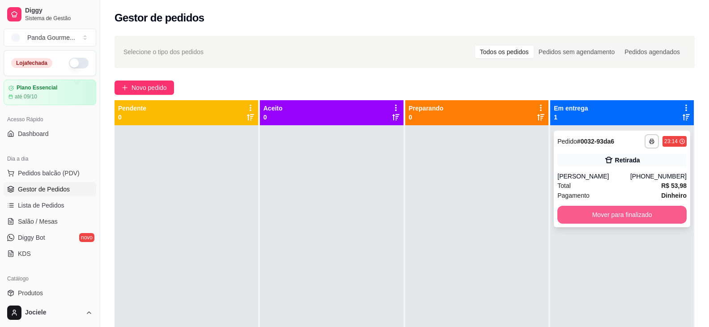
click at [655, 217] on button "Mover para finalizado" at bounding box center [621, 215] width 129 height 18
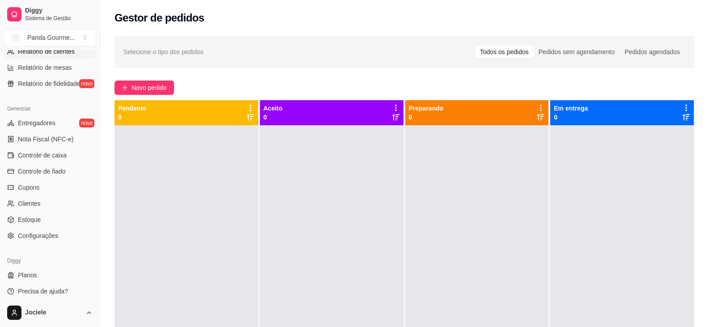
scroll to position [317, 0]
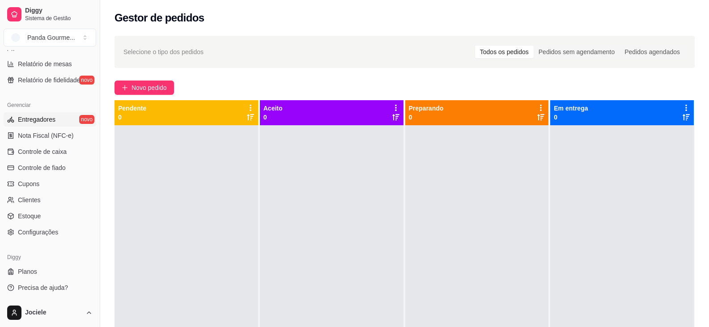
click at [42, 114] on link "Entregadores novo" at bounding box center [50, 119] width 93 height 14
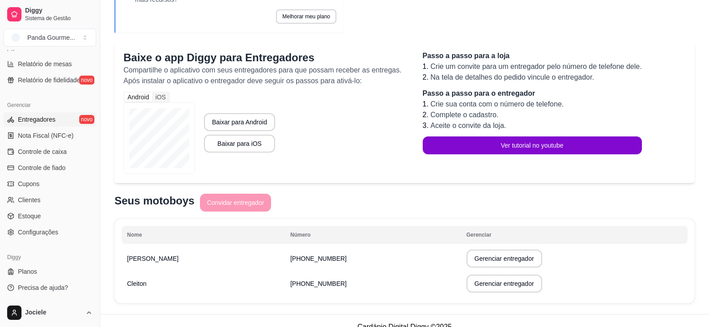
scroll to position [86, 0]
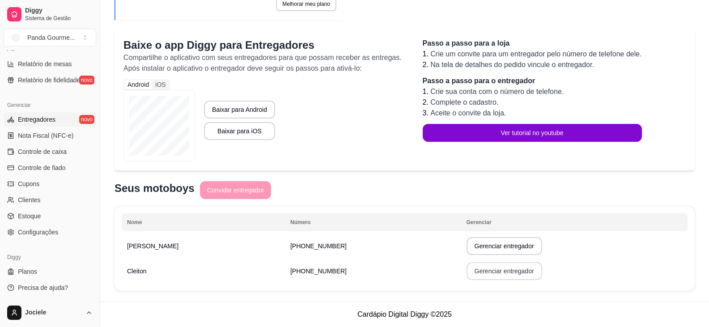
click at [470, 272] on button "Gerenciar entregador" at bounding box center [504, 271] width 76 height 18
select select "30"
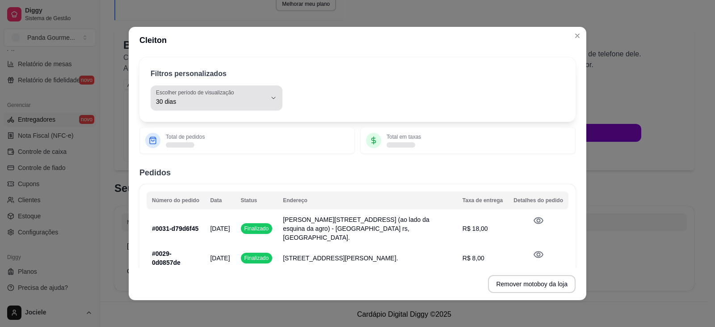
click at [202, 99] on span "30 dias" at bounding box center [211, 101] width 110 height 9
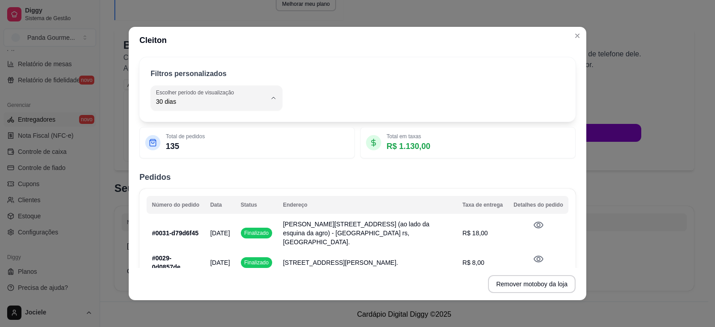
click at [169, 123] on span "Hoje" at bounding box center [208, 123] width 102 height 8
type input "0"
select select "0"
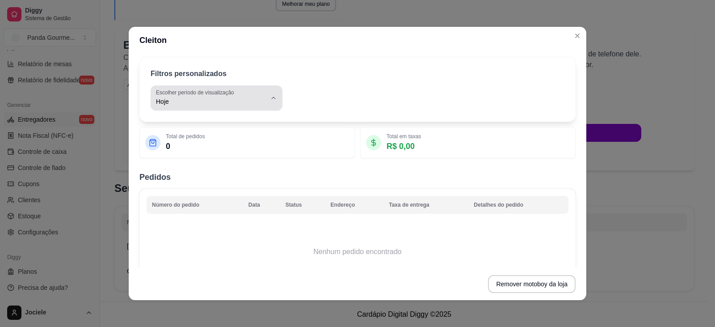
click at [215, 94] on label "Escolher período de visualização" at bounding box center [196, 93] width 81 height 8
click at [178, 137] on span "Ontem" at bounding box center [208, 138] width 102 height 8
type input "1"
select select "1"
